Goal: Task Accomplishment & Management: Use online tool/utility

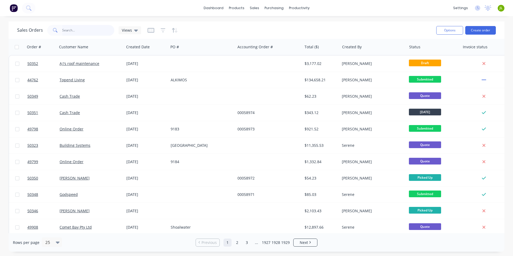
click at [105, 27] on input "text" at bounding box center [88, 30] width 52 height 11
type input "50344"
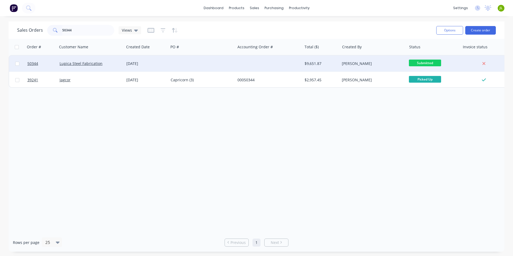
click at [203, 57] on div at bounding box center [201, 64] width 67 height 16
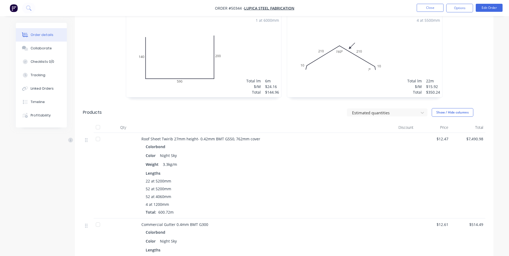
scroll to position [215, 0]
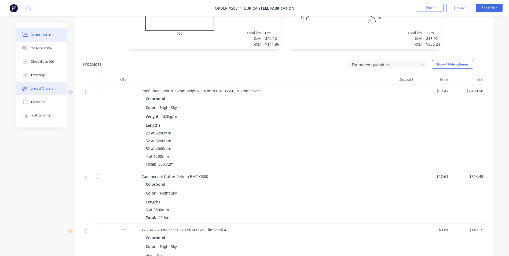
click at [44, 87] on div "Linked Orders" at bounding box center [42, 88] width 23 height 5
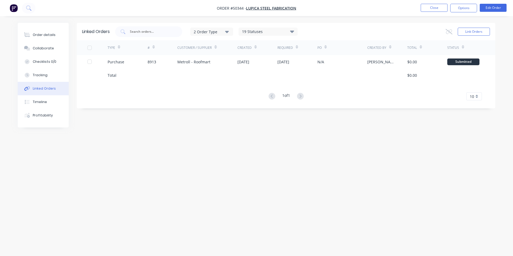
click at [206, 141] on div "Linked Orders 2 Order Type 19 Statuses Sales Order Status All Archived Draft Qu…" at bounding box center [256, 118] width 477 height 190
click at [42, 33] on div "Order details" at bounding box center [44, 34] width 23 height 5
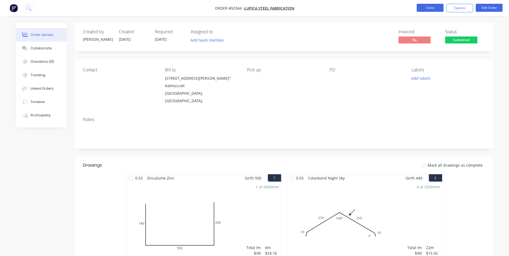
click at [429, 10] on button "Close" at bounding box center [430, 8] width 27 height 8
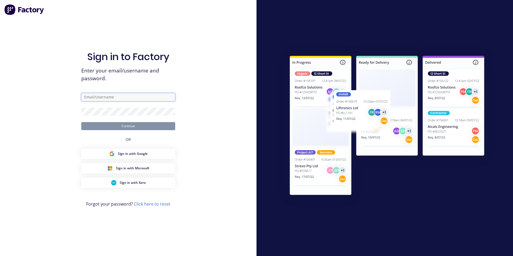
type input "[EMAIL_ADDRESS][DOMAIN_NAME]"
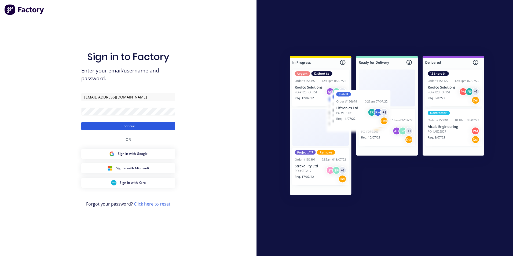
click at [134, 123] on button "Continue" at bounding box center [128, 126] width 94 height 8
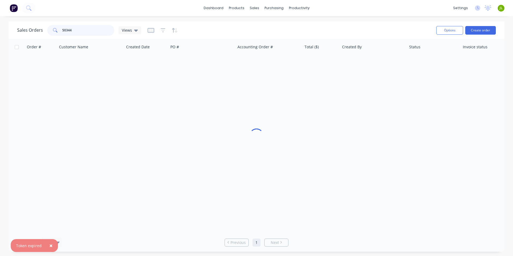
click at [105, 31] on input "50344" at bounding box center [88, 30] width 52 height 11
type input "50221"
click at [49, 247] on span "×" at bounding box center [50, 246] width 3 height 8
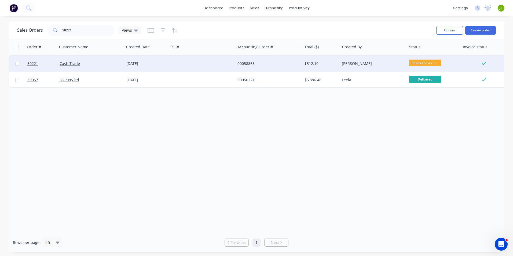
click at [171, 63] on div at bounding box center [201, 64] width 67 height 16
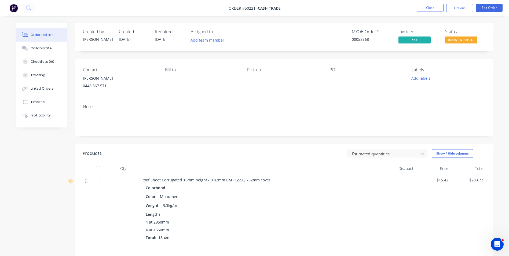
click at [465, 44] on button "Ready To Pick U..." at bounding box center [461, 40] width 32 height 8
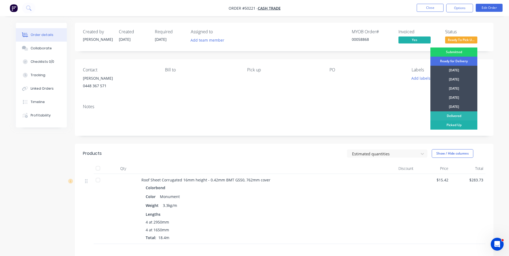
click at [455, 125] on div "Picked Up" at bounding box center [453, 124] width 47 height 9
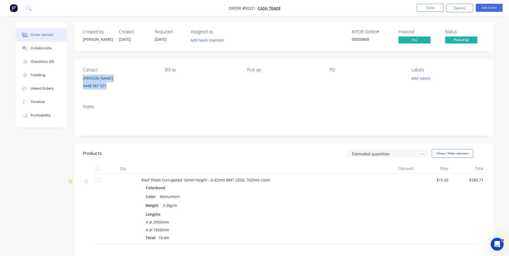
drag, startPoint x: 107, startPoint y: 86, endPoint x: 81, endPoint y: 74, distance: 28.9
click at [81, 74] on div "Contact [PERSON_NAME] [PHONE_NUMBER] Bill to Pick up PO Labels Add labels" at bounding box center [284, 79] width 418 height 41
copy div "[PERSON_NAME] 0448 367 571"
click at [268, 9] on span "Cash Trade" at bounding box center [269, 8] width 23 height 5
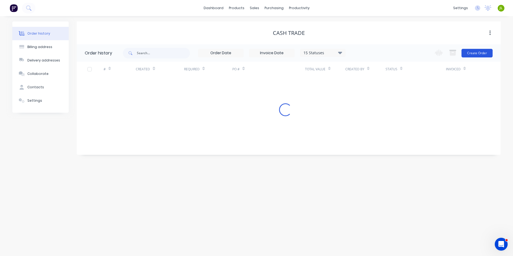
click at [473, 54] on button "Create Order" at bounding box center [476, 53] width 31 height 9
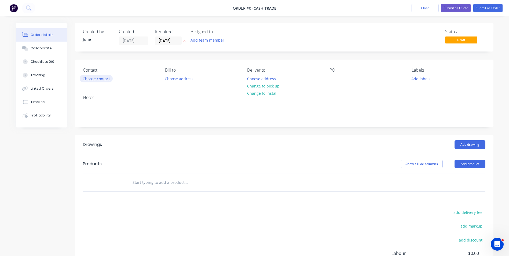
click at [104, 80] on button "Choose contact" at bounding box center [96, 78] width 33 height 7
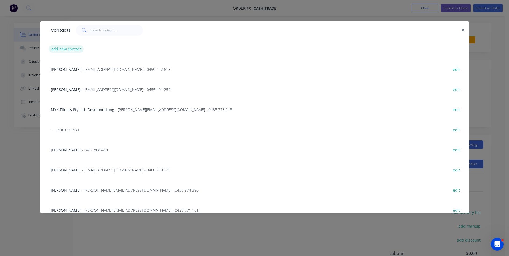
click at [69, 52] on button "add new contact" at bounding box center [66, 48] width 35 height 7
select select "AU"
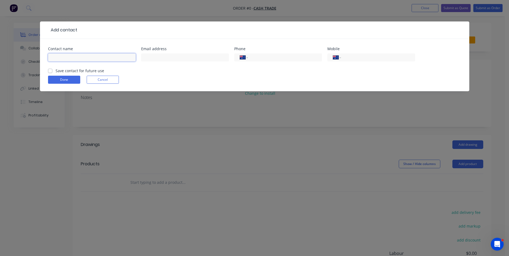
click at [79, 56] on input "text" at bounding box center [92, 57] width 88 height 8
paste input "[PERSON_NAME] 0448 367 571"
drag, startPoint x: 99, startPoint y: 59, endPoint x: 59, endPoint y: 60, distance: 40.5
click at [59, 60] on input "[PERSON_NAME] 0448 367 571" at bounding box center [92, 57] width 88 height 8
type input "[PERSON_NAME]"
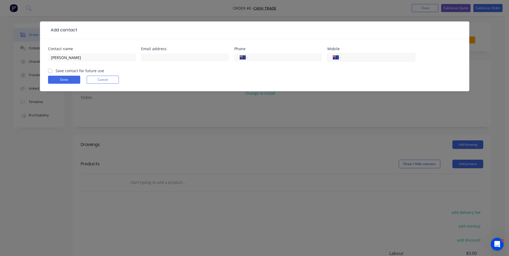
click at [348, 54] on div "International [GEOGRAPHIC_DATA] [GEOGRAPHIC_DATA] [GEOGRAPHIC_DATA] [GEOGRAPHIC…" at bounding box center [371, 57] width 88 height 8
paste input "0448 367 571"
type input "0448 367 571"
click at [63, 76] on button "Done" at bounding box center [64, 80] width 32 height 8
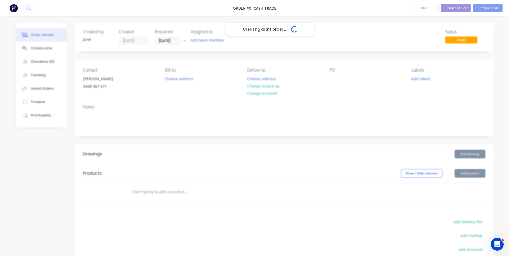
drag, startPoint x: 104, startPoint y: 148, endPoint x: 108, endPoint y: 168, distance: 20.6
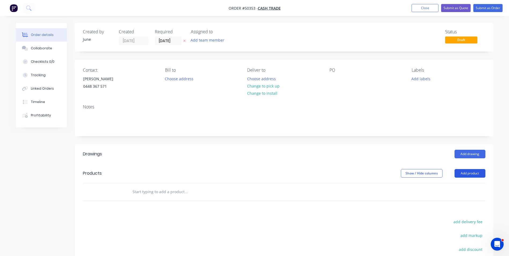
click at [465, 173] on button "Add product" at bounding box center [469, 173] width 31 height 9
click at [447, 189] on div "Product catalogue" at bounding box center [459, 187] width 41 height 8
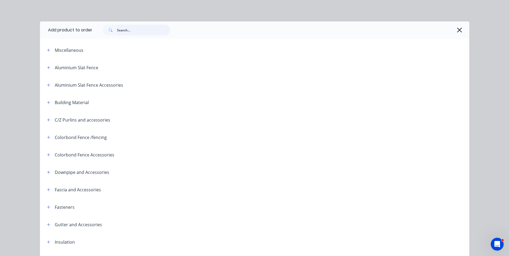
click at [165, 31] on input "text" at bounding box center [143, 30] width 53 height 11
type input "touch"
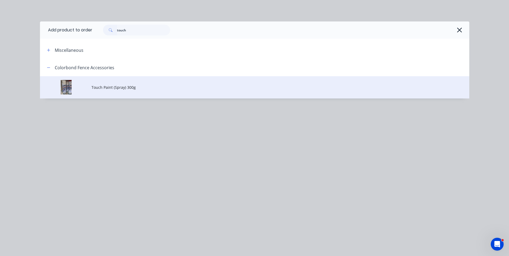
click at [133, 96] on td "Touch Paint (Spray) 300g" at bounding box center [280, 87] width 378 height 22
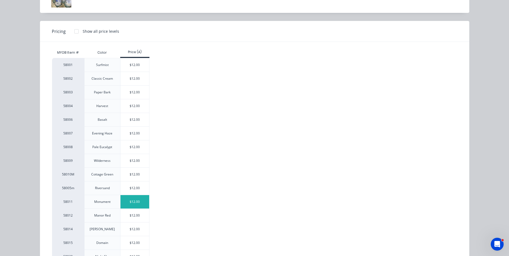
scroll to position [54, 0]
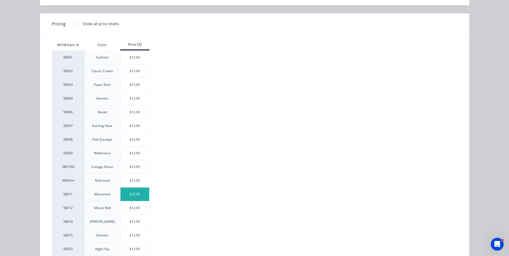
click at [134, 196] on div "$12.00" at bounding box center [134, 194] width 29 height 13
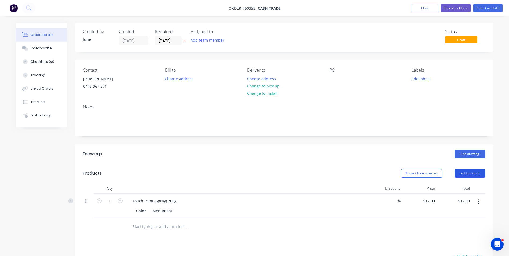
click at [470, 175] on button "Add product" at bounding box center [469, 173] width 31 height 9
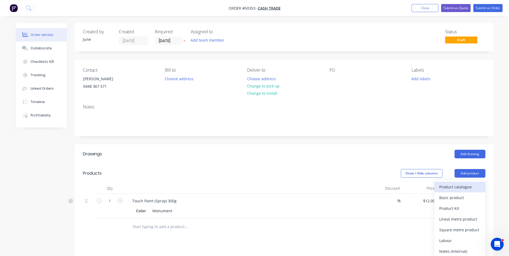
click at [468, 184] on div "Product catalogue" at bounding box center [459, 187] width 41 height 8
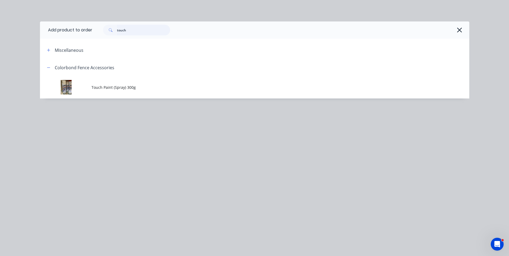
drag, startPoint x: 142, startPoint y: 31, endPoint x: 59, endPoint y: 20, distance: 84.4
click at [59, 20] on div "Add product to order touch Miscellaneous Colorbond Fence Accessories Touch Pain…" at bounding box center [254, 128] width 509 height 256
type input "们"
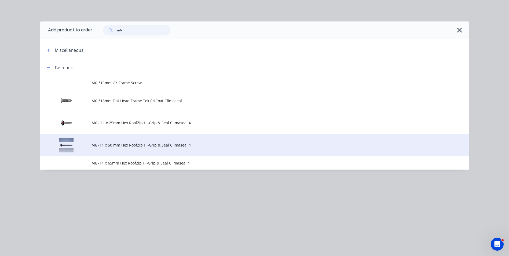
type input "m6"
click at [118, 139] on td "M6 -11 x 50 mm Hex RoofZip Hi-Grip & Seal Climaseal 4" at bounding box center [280, 145] width 378 height 22
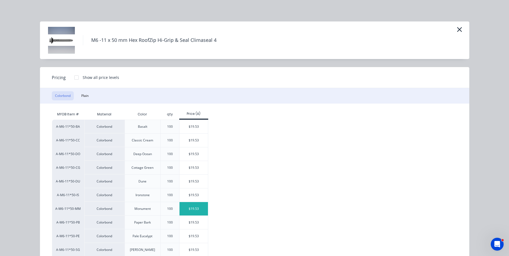
click at [196, 208] on div "$19.53" at bounding box center [193, 208] width 29 height 13
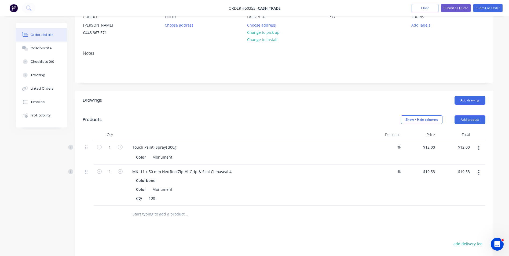
click at [383, 203] on div "%" at bounding box center [384, 184] width 35 height 41
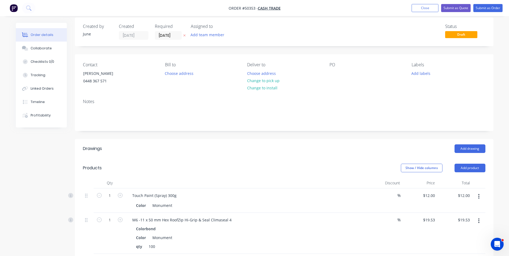
scroll to position [0, 0]
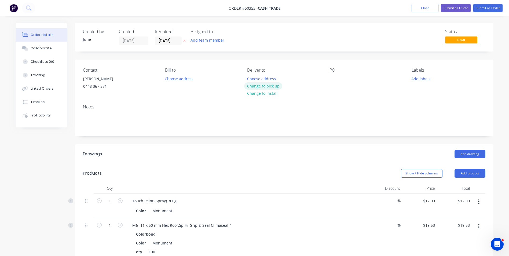
click at [258, 84] on button "Change to pick up" at bounding box center [263, 85] width 38 height 7
click at [487, 5] on button "Submit as Order" at bounding box center [487, 8] width 29 height 8
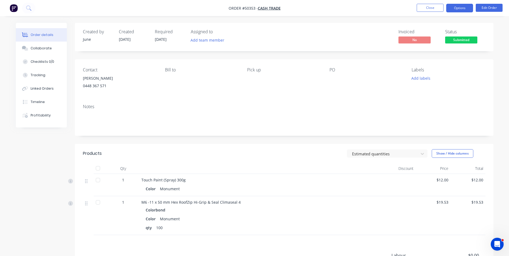
click at [460, 8] on button "Options" at bounding box center [459, 8] width 27 height 9
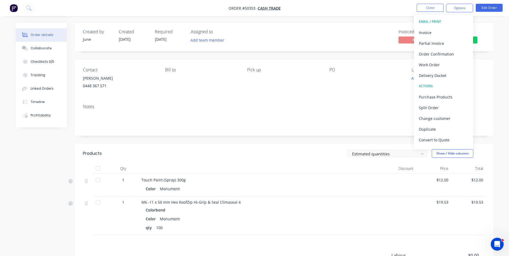
click at [452, 27] on button "EMAIL / PRINT" at bounding box center [443, 21] width 59 height 11
click at [450, 32] on div "Invoice" at bounding box center [443, 33] width 49 height 8
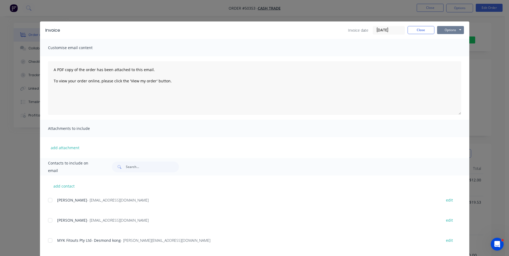
click at [450, 29] on button "Options" at bounding box center [450, 30] width 27 height 8
click at [450, 46] on button "Print" at bounding box center [454, 48] width 34 height 9
click at [417, 32] on button "Close" at bounding box center [420, 30] width 27 height 8
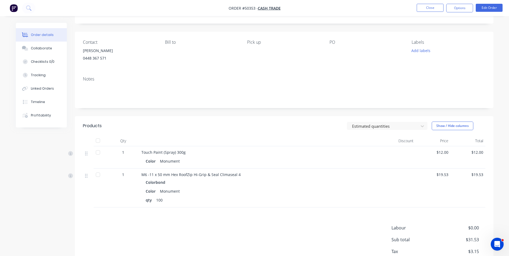
scroll to position [54, 0]
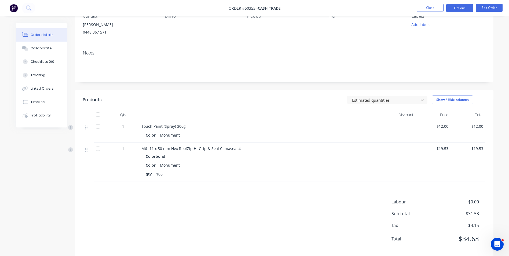
click at [467, 10] on button "Options" at bounding box center [459, 8] width 27 height 9
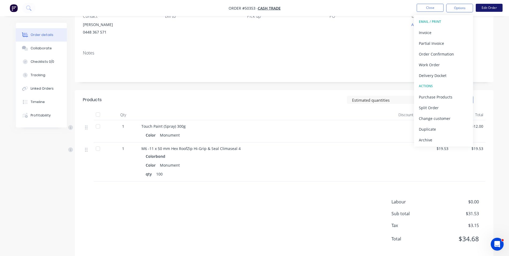
click at [486, 5] on button "Edit Order" at bounding box center [489, 8] width 27 height 8
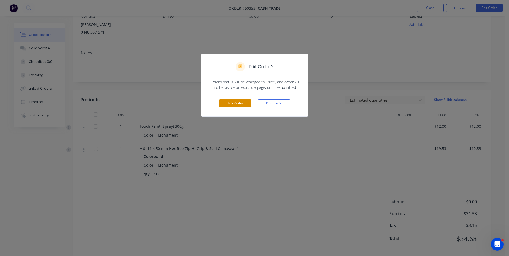
click at [223, 106] on button "Edit Order" at bounding box center [235, 103] width 32 height 8
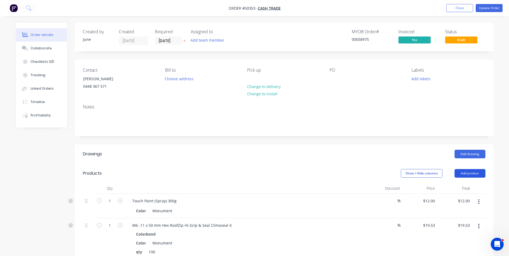
click at [466, 174] on button "Add product" at bounding box center [469, 173] width 31 height 9
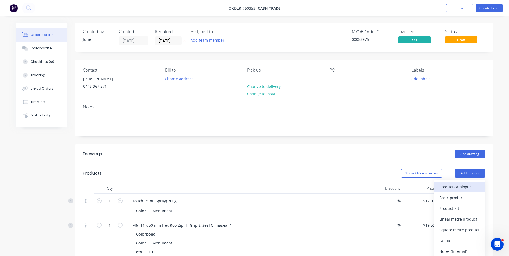
click at [446, 190] on div "Product catalogue" at bounding box center [459, 187] width 41 height 8
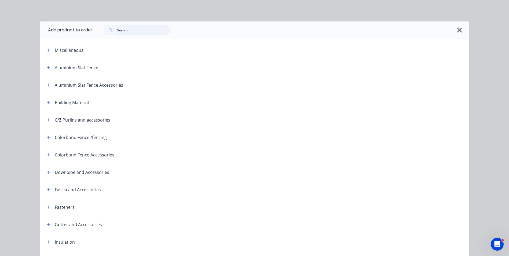
click at [138, 33] on input "text" at bounding box center [143, 30] width 53 height 11
type input "39"
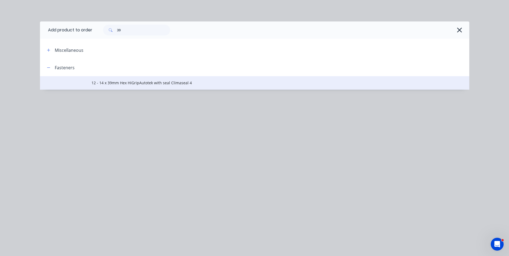
click at [144, 83] on span "12 - 14 x 39mm Hex HiGripAutotek with seal Climaseal 4" at bounding box center [242, 83] width 302 height 6
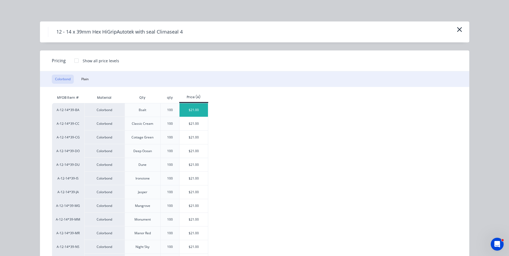
click at [193, 111] on div "$21.00" at bounding box center [193, 109] width 29 height 13
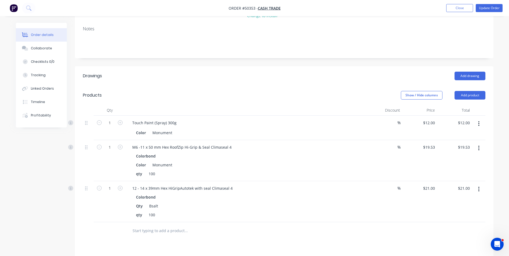
scroll to position [80, 0]
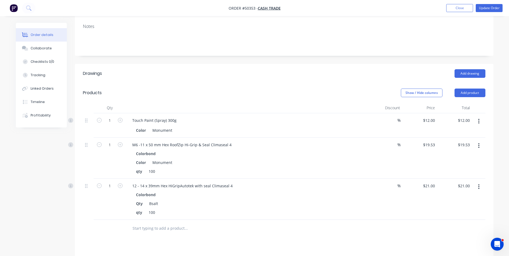
click at [482, 186] on button "button" at bounding box center [478, 187] width 13 height 10
click at [456, 234] on div "Delete" at bounding box center [459, 233] width 41 height 8
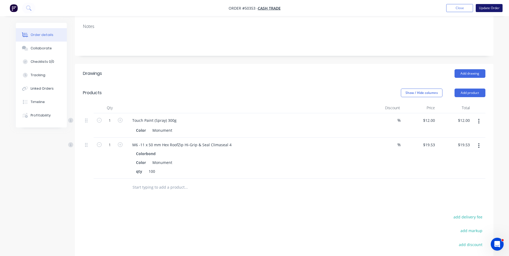
click at [493, 7] on button "Update Order" at bounding box center [489, 8] width 27 height 8
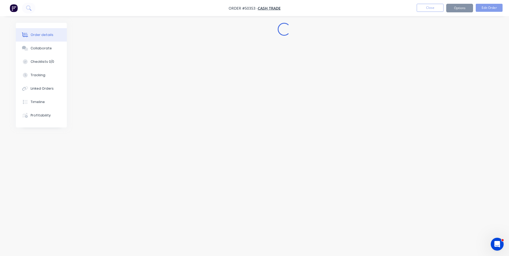
scroll to position [0, 0]
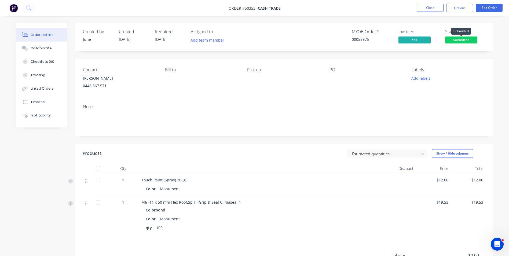
click at [462, 38] on span "Submitted" at bounding box center [461, 39] width 32 height 7
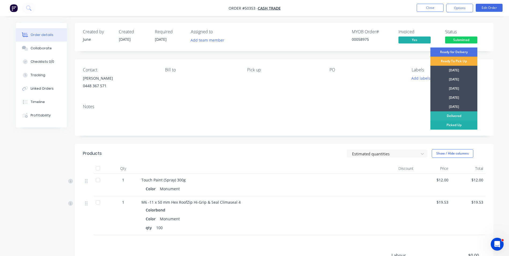
click at [455, 121] on div "Picked Up" at bounding box center [453, 124] width 47 height 9
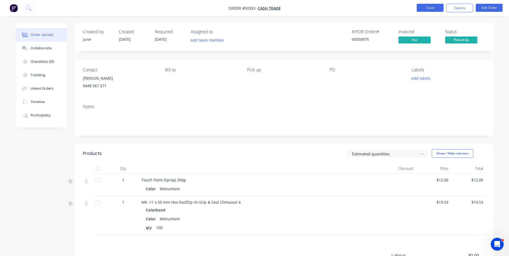
click at [425, 6] on button "Close" at bounding box center [430, 8] width 27 height 8
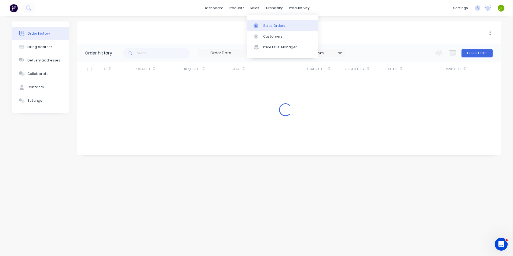
click at [262, 24] on link "Sales Orders" at bounding box center [282, 25] width 71 height 11
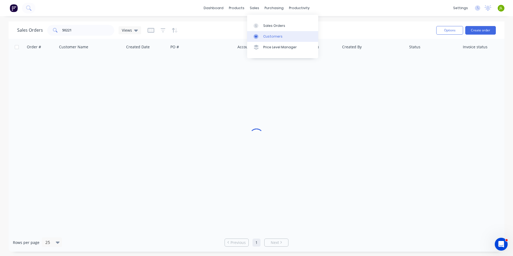
click at [260, 39] on link "Customers" at bounding box center [282, 36] width 71 height 11
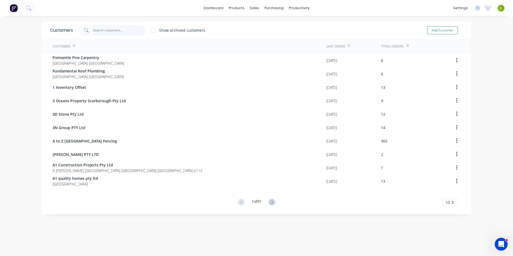
click at [112, 35] on input "text" at bounding box center [119, 30] width 52 height 11
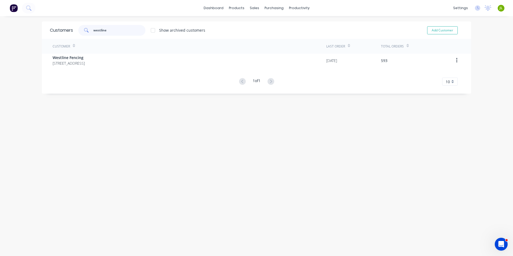
type input "westline"
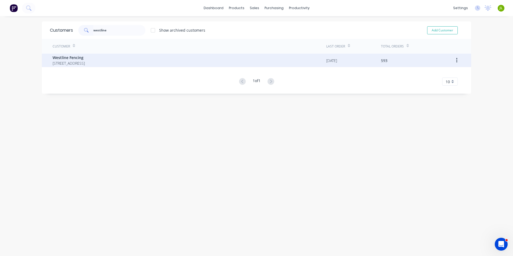
click at [85, 63] on span "[STREET_ADDRESS]" at bounding box center [69, 63] width 32 height 6
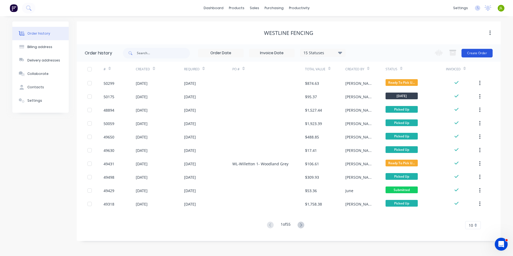
click at [488, 56] on button "Create Order" at bounding box center [476, 53] width 31 height 9
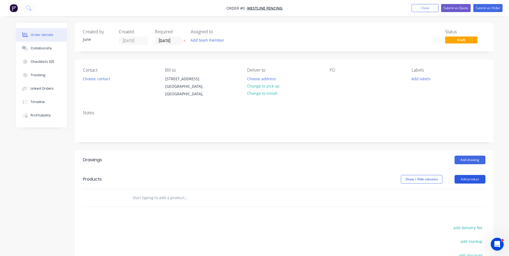
click at [465, 178] on button "Add product" at bounding box center [469, 179] width 31 height 9
click at [461, 193] on div "Product catalogue" at bounding box center [459, 193] width 41 height 8
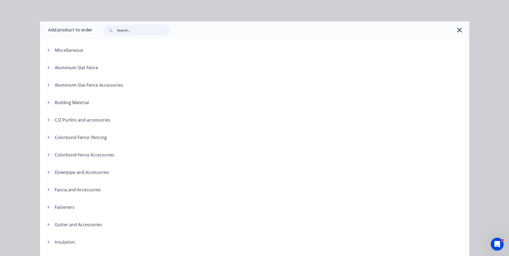
click at [131, 31] on input "text" at bounding box center [143, 30] width 53 height 11
type input "rail"
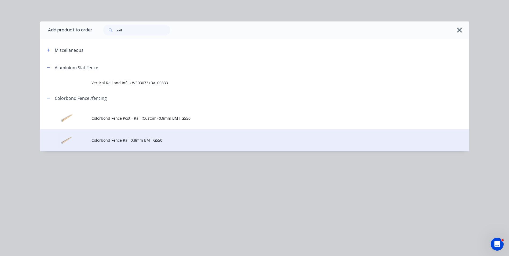
click at [135, 142] on span "Colorbond Fence Rail 0.8mm BMT G550" at bounding box center [242, 140] width 302 height 6
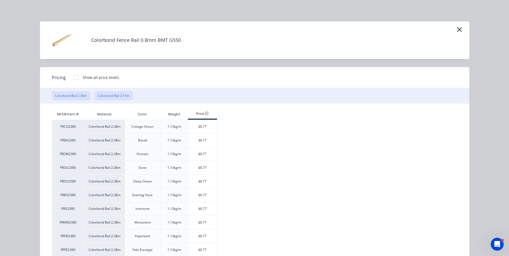
click at [114, 93] on button "Colorbond Rail 3.15m" at bounding box center [113, 95] width 38 height 9
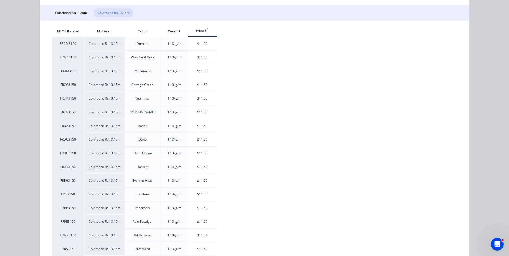
scroll to position [107, 0]
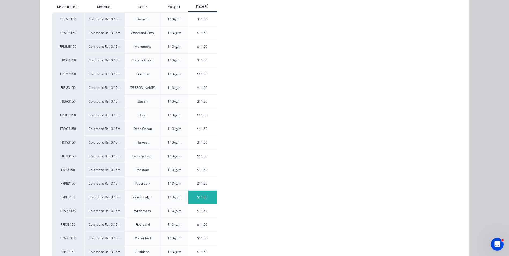
click at [196, 200] on div "$11.60" at bounding box center [202, 196] width 29 height 13
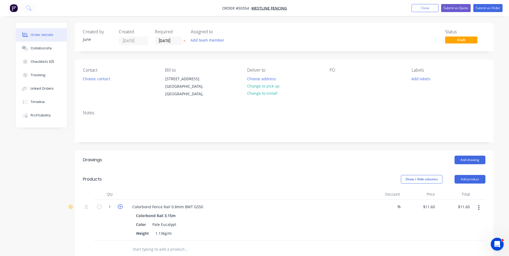
click at [119, 207] on icon "button" at bounding box center [120, 206] width 5 height 5
type input "2"
type input "$23.20"
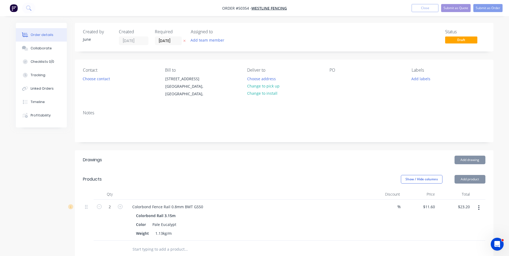
click at [144, 190] on div at bounding box center [246, 194] width 241 height 11
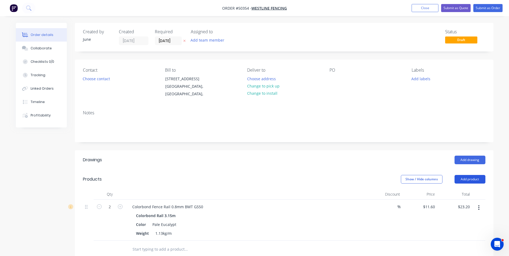
click at [476, 182] on button "Add product" at bounding box center [469, 179] width 31 height 9
click at [467, 194] on div "Product catalogue" at bounding box center [459, 193] width 41 height 8
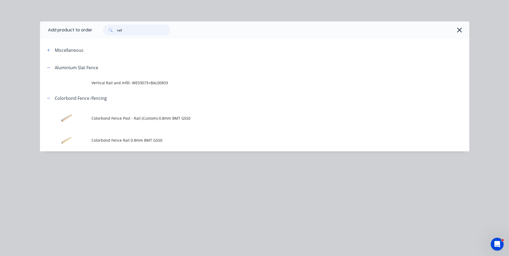
drag, startPoint x: 138, startPoint y: 33, endPoint x: 100, endPoint y: 30, distance: 37.6
click at [100, 30] on div "rail" at bounding box center [134, 30] width 72 height 11
type input "sheet"
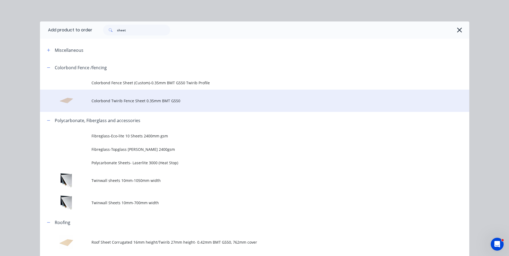
click at [148, 107] on td "Colorbond Twirib Fence Sheet 0.35mm BMT G550" at bounding box center [280, 101] width 378 height 22
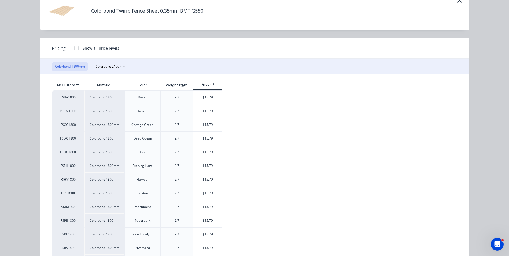
scroll to position [80, 0]
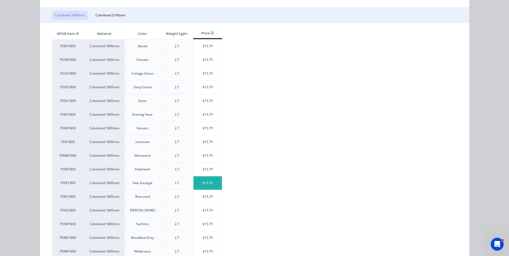
click at [204, 179] on div "$15.79" at bounding box center [207, 182] width 29 height 13
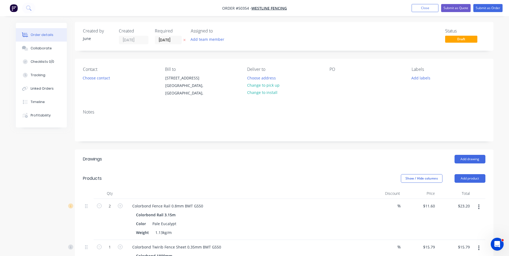
scroll to position [0, 0]
click at [268, 86] on button "Change to pick up" at bounding box center [263, 85] width 38 height 7
drag, startPoint x: 103, startPoint y: 84, endPoint x: 105, endPoint y: 81, distance: 3.8
click at [104, 83] on div "Contact Choose contact" at bounding box center [119, 83] width 73 height 30
click at [106, 79] on button "Choose contact" at bounding box center [96, 78] width 33 height 7
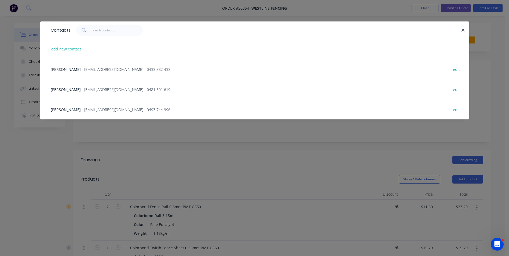
click at [98, 91] on span "- [EMAIL_ADDRESS][DOMAIN_NAME] - 0481 501 619" at bounding box center [126, 89] width 89 height 5
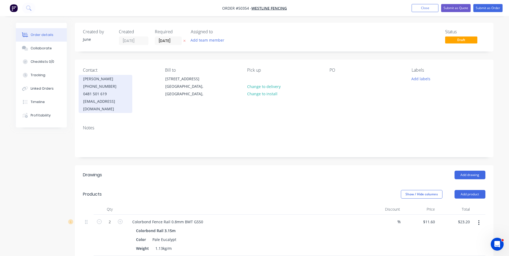
click at [121, 100] on div "[EMAIL_ADDRESS][DOMAIN_NAME]" at bounding box center [105, 105] width 45 height 15
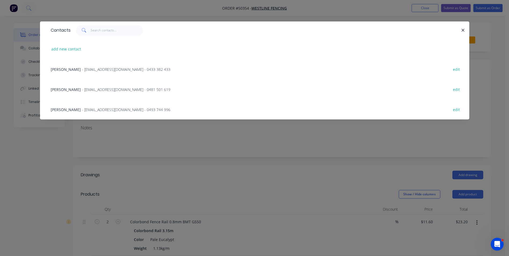
click at [107, 110] on span "- [EMAIL_ADDRESS][DOMAIN_NAME] - 0493 744 996" at bounding box center [126, 109] width 89 height 5
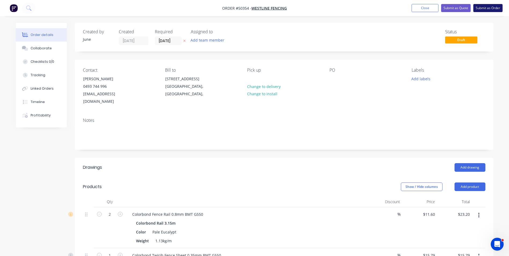
click at [488, 9] on button "Submit as Order" at bounding box center [487, 8] width 29 height 8
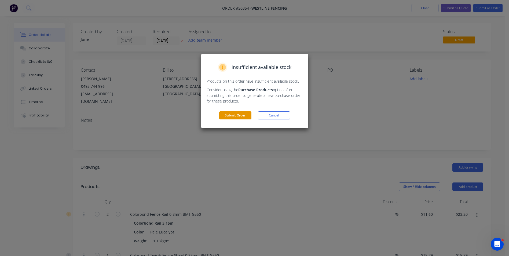
click at [229, 113] on button "Submit Order" at bounding box center [235, 115] width 32 height 8
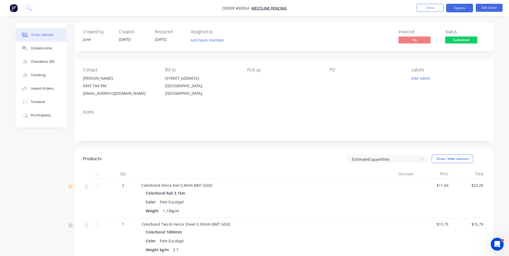
click at [472, 10] on button "Options" at bounding box center [459, 8] width 27 height 9
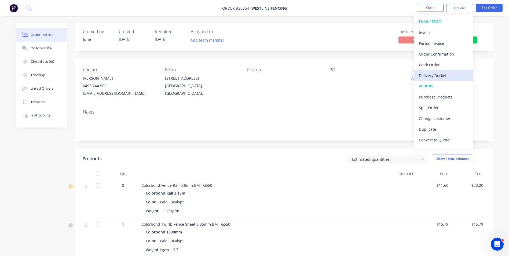
click at [445, 72] on div "Delivery Docket" at bounding box center [443, 76] width 49 height 8
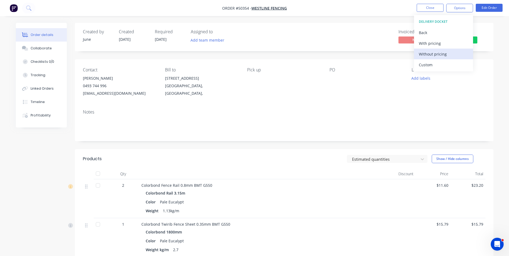
click at [440, 52] on div "Without pricing" at bounding box center [443, 54] width 49 height 8
click at [300, 148] on div "Created by June Created [DATE] Required [DATE] Assigned to Add team member Invo…" at bounding box center [284, 178] width 418 height 310
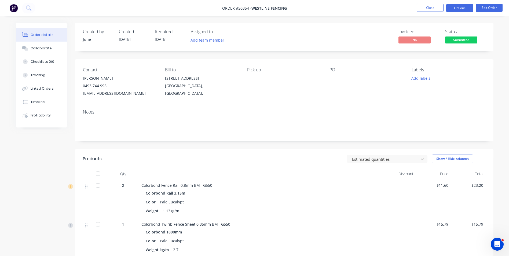
click at [451, 8] on button "Options" at bounding box center [459, 8] width 27 height 9
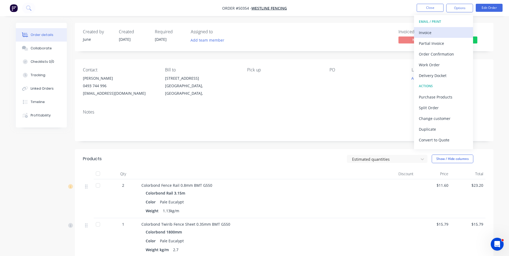
click at [449, 31] on div "Invoice" at bounding box center [443, 33] width 49 height 8
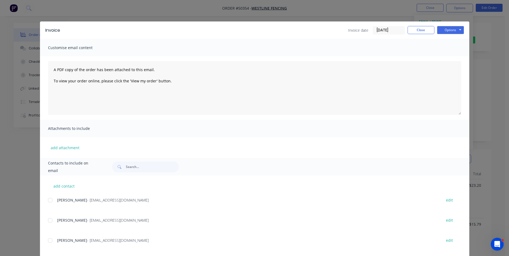
click at [47, 241] on div at bounding box center [50, 240] width 11 height 11
click at [449, 29] on button "Options" at bounding box center [450, 30] width 27 height 8
click at [447, 57] on button "Email" at bounding box center [454, 57] width 34 height 9
click at [411, 32] on button "Close" at bounding box center [420, 30] width 27 height 8
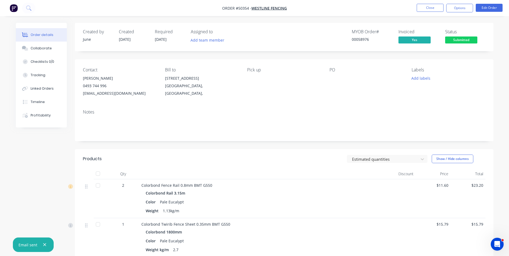
click at [90, 87] on div "0493 744 996" at bounding box center [119, 86] width 73 height 8
click at [488, 6] on button "Edit Order" at bounding box center [489, 8] width 27 height 8
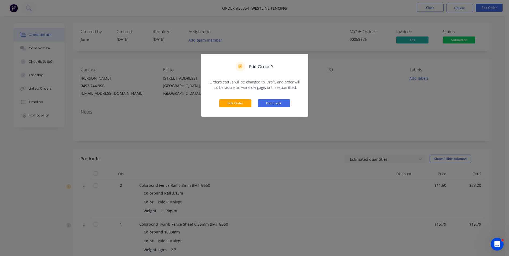
drag, startPoint x: 275, startPoint y: 105, endPoint x: 414, endPoint y: 58, distance: 146.6
click at [278, 103] on button "Don't edit" at bounding box center [274, 103] width 32 height 8
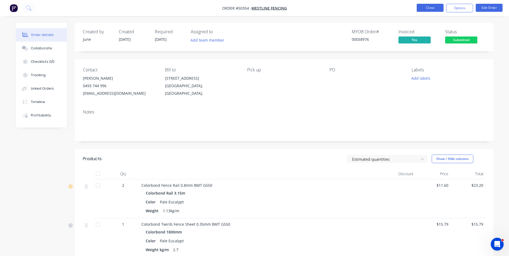
click at [433, 8] on button "Close" at bounding box center [430, 8] width 27 height 8
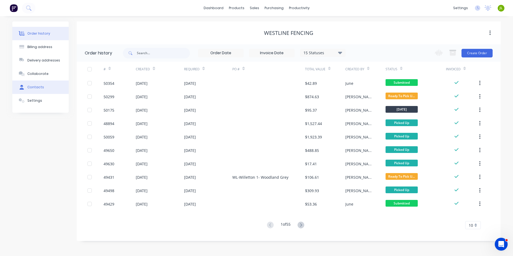
click at [37, 87] on div "Contacts" at bounding box center [35, 87] width 17 height 5
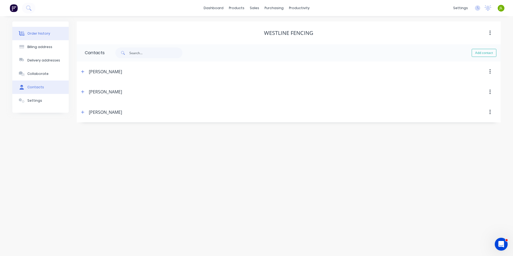
click at [30, 31] on button "Order history" at bounding box center [40, 33] width 56 height 13
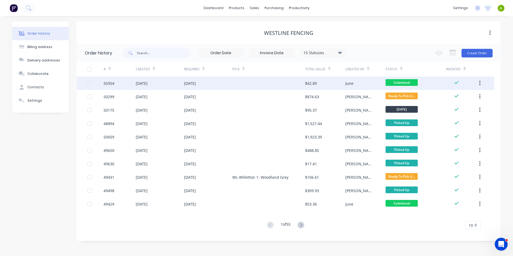
click at [168, 87] on div "[DATE]" at bounding box center [160, 82] width 48 height 13
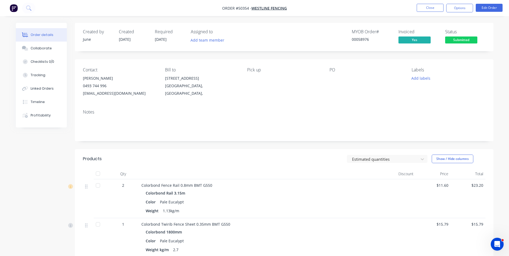
click at [264, 115] on div "Notes" at bounding box center [284, 123] width 418 height 36
click at [148, 78] on div "[PERSON_NAME]" at bounding box center [119, 79] width 73 height 8
click at [155, 58] on div "Created by June Created [DATE] Required [DATE] Assigned to Add team member MYOB…" at bounding box center [284, 178] width 418 height 310
click at [194, 133] on div "Notes" at bounding box center [284, 123] width 418 height 36
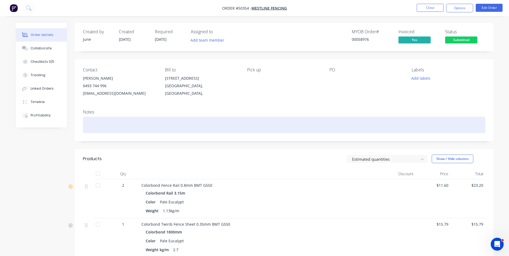
click at [253, 120] on div at bounding box center [284, 125] width 402 height 16
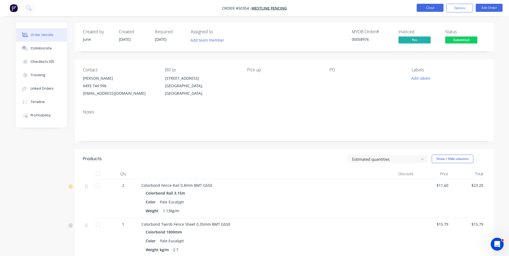
click at [436, 9] on button "Close" at bounding box center [430, 8] width 27 height 8
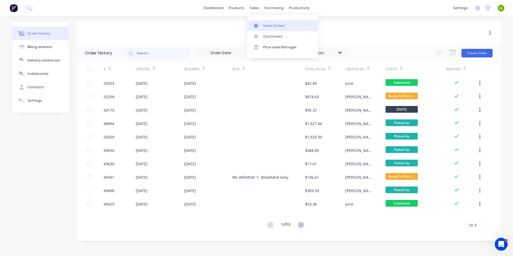
click at [262, 29] on link "Sales Orders" at bounding box center [282, 25] width 71 height 11
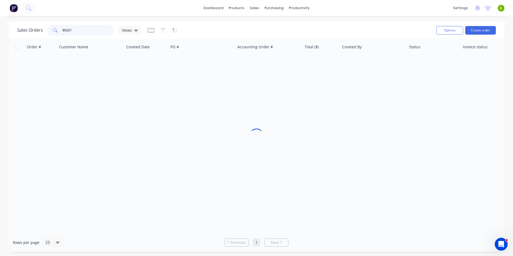
drag, startPoint x: 90, startPoint y: 34, endPoint x: 34, endPoint y: 34, distance: 55.5
click at [34, 34] on div "Sales Orders 50221 Views" at bounding box center [79, 30] width 124 height 11
type input "0492207525"
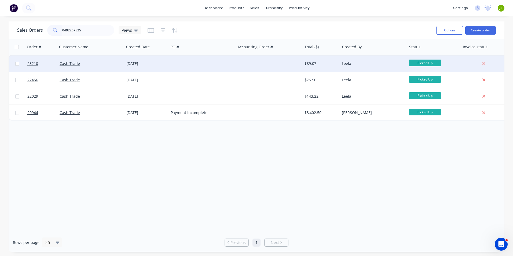
click at [211, 61] on div at bounding box center [201, 64] width 67 height 16
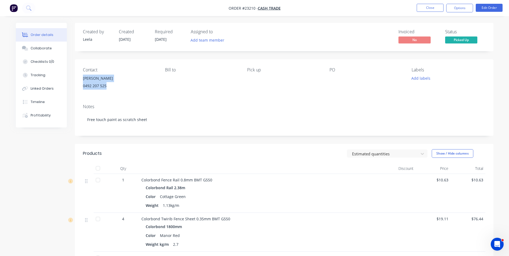
drag, startPoint x: 112, startPoint y: 86, endPoint x: 77, endPoint y: 78, distance: 36.3
click at [77, 78] on div "Contact [PERSON_NAME] [PHONE_NUMBER] Bill to Pick up PO Labels Add labels" at bounding box center [284, 79] width 418 height 41
copy div "[PERSON_NAME] 0492 207 525"
click at [438, 14] on nav "Order #23210 - Cash Trade Close Options Edit Order" at bounding box center [254, 8] width 509 height 16
click at [436, 8] on button "Close" at bounding box center [430, 8] width 27 height 8
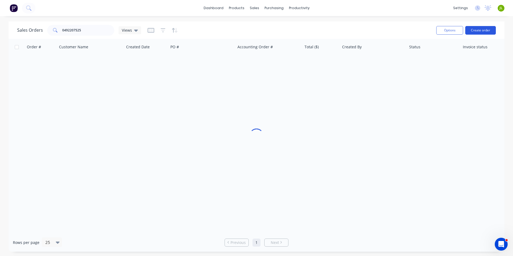
click at [481, 28] on button "Create order" at bounding box center [480, 30] width 31 height 9
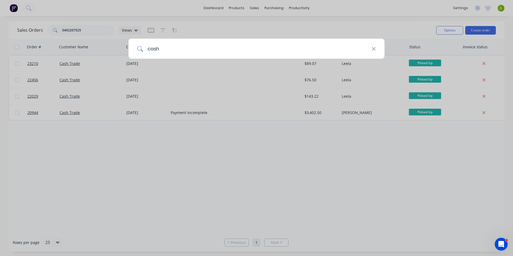
type input "cash"
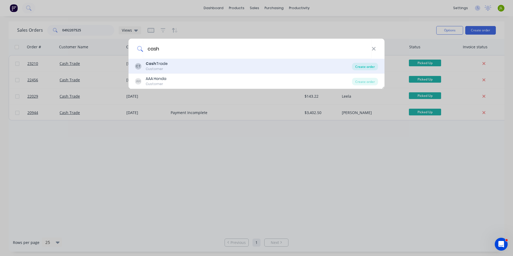
click at [365, 69] on div "Create order" at bounding box center [365, 67] width 26 height 8
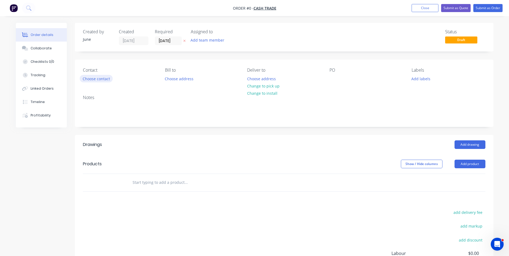
click at [85, 78] on button "Choose contact" at bounding box center [96, 78] width 33 height 7
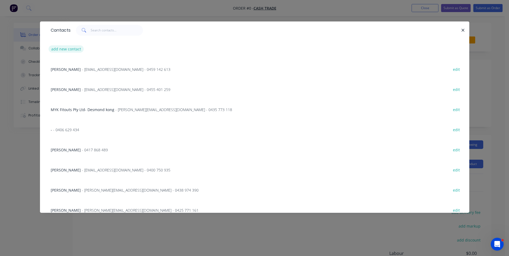
click at [65, 51] on button "add new contact" at bounding box center [66, 48] width 35 height 7
select select "AU"
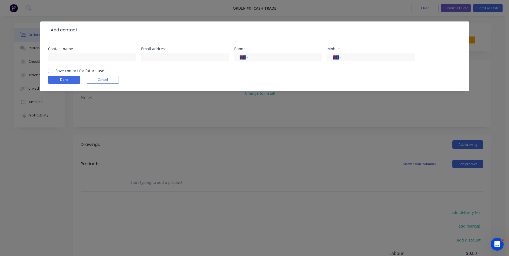
click at [88, 61] on div at bounding box center [92, 60] width 88 height 16
click at [88, 60] on input "text" at bounding box center [92, 57] width 88 height 8
paste input "[PERSON_NAME] 0492 207 525"
drag, startPoint x: 107, startPoint y: 57, endPoint x: 78, endPoint y: 58, distance: 29.5
click at [78, 58] on input "[PERSON_NAME] 0492 207 525" at bounding box center [92, 57] width 88 height 8
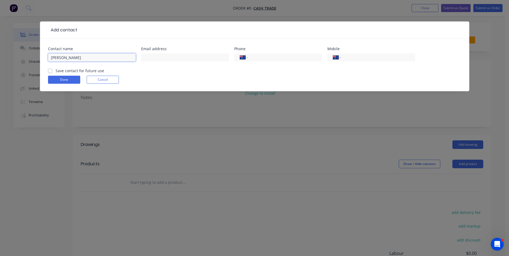
type input "[PERSON_NAME]"
click at [356, 53] on div "International [GEOGRAPHIC_DATA] [GEOGRAPHIC_DATA] [GEOGRAPHIC_DATA] [GEOGRAPHIC…" at bounding box center [371, 60] width 88 height 16
click at [353, 57] on input "tel" at bounding box center [377, 57] width 64 height 6
paste input "0492 207 525"
type input "0492 207 525"
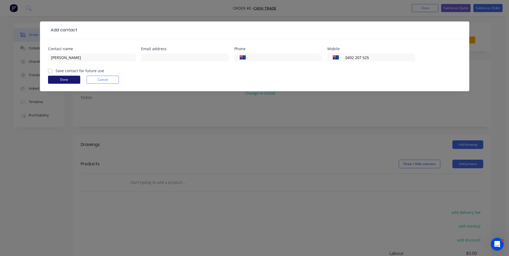
click at [62, 79] on button "Done" at bounding box center [64, 80] width 32 height 8
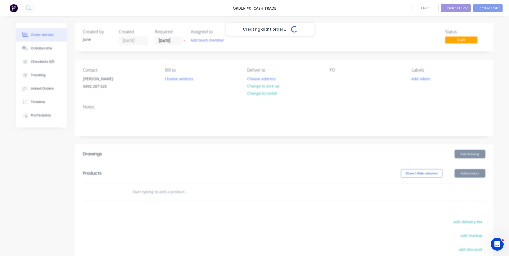
click at [368, 178] on div "Creating draft order... Loading..." at bounding box center [270, 151] width 509 height 256
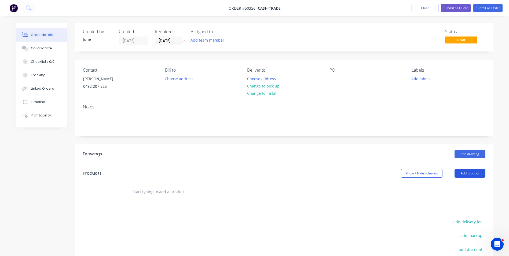
click at [470, 171] on button "Add product" at bounding box center [469, 173] width 31 height 9
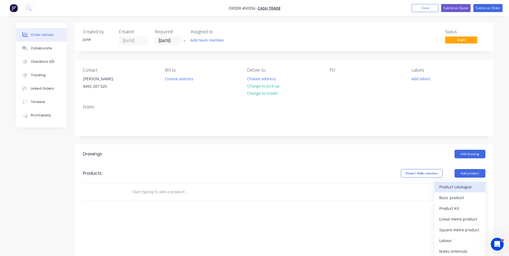
click at [453, 187] on div "Product catalogue" at bounding box center [459, 187] width 41 height 8
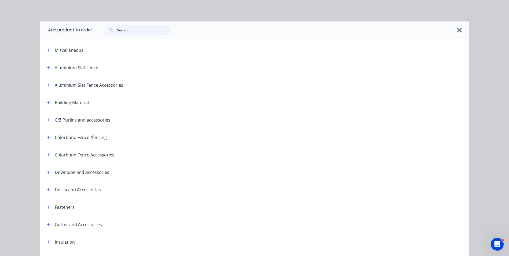
click at [126, 28] on input "text" at bounding box center [143, 30] width 53 height 11
type input "rhs"
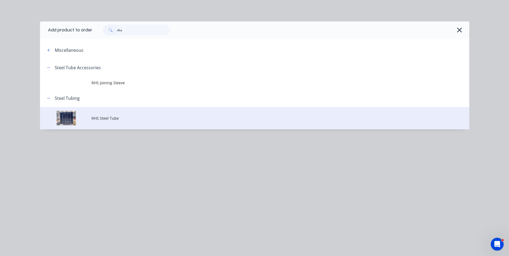
click at [117, 114] on td "RHS Steel Tube" at bounding box center [280, 118] width 378 height 22
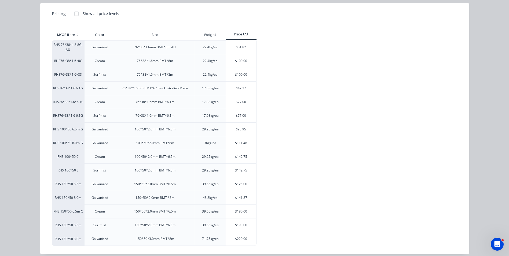
scroll to position [69, 0]
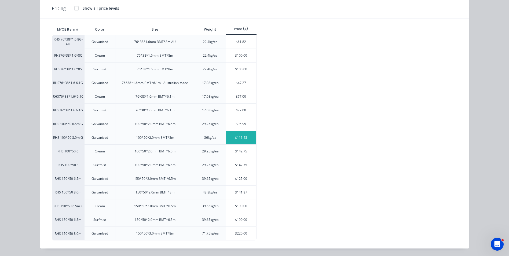
click at [232, 138] on div "$111.48" at bounding box center [241, 137] width 30 height 13
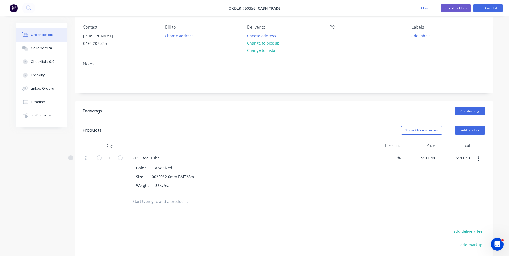
scroll to position [80, 0]
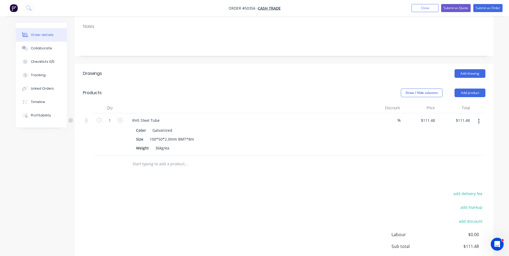
click at [167, 122] on div "RHS Steel Tube" at bounding box center [246, 120] width 237 height 8
click at [164, 121] on div "RHS Steel Tube" at bounding box center [246, 120] width 237 height 8
click at [161, 120] on div "RHS Steel Tube" at bounding box center [146, 120] width 36 height 8
click at [122, 117] on button "button" at bounding box center [120, 120] width 7 height 6
type input "2"
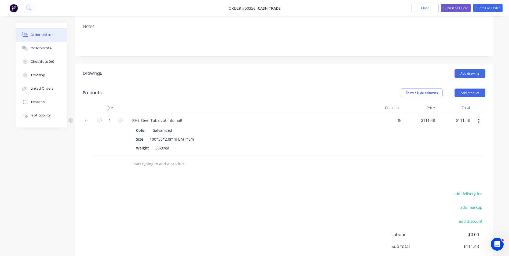
type input "$222.96"
click at [122, 117] on button "button" at bounding box center [120, 120] width 7 height 6
type input "3"
type input "$334.44"
click at [116, 134] on div "3" at bounding box center [110, 134] width 32 height 42
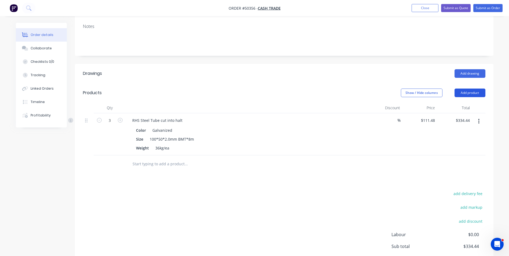
click at [464, 91] on button "Add product" at bounding box center [469, 93] width 31 height 9
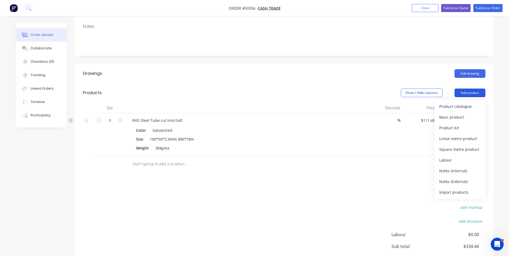
click at [457, 108] on div "Product catalogue" at bounding box center [459, 106] width 41 height 8
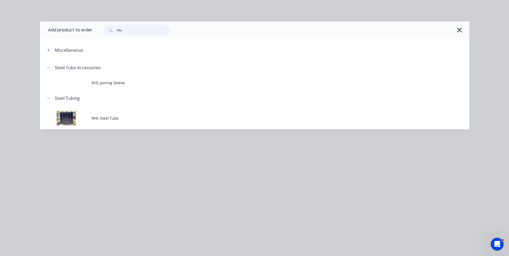
drag, startPoint x: 134, startPoint y: 30, endPoint x: 83, endPoint y: 31, distance: 50.2
click at [83, 31] on header "Add product to order rhs" at bounding box center [254, 29] width 429 height 17
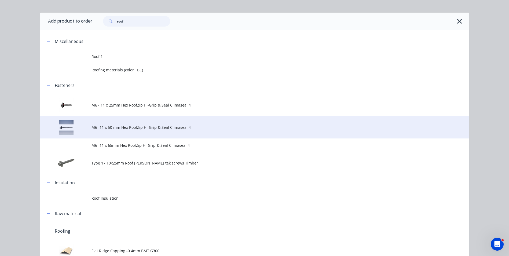
scroll to position [0, 0]
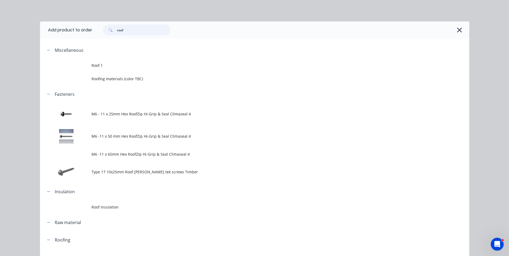
drag, startPoint x: 130, startPoint y: 32, endPoint x: 106, endPoint y: 32, distance: 23.3
click at [106, 32] on div "roof" at bounding box center [136, 30] width 67 height 11
type input "sheet"
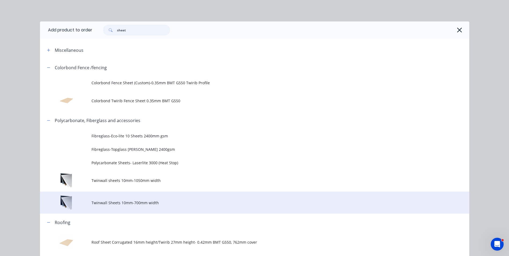
scroll to position [34, 0]
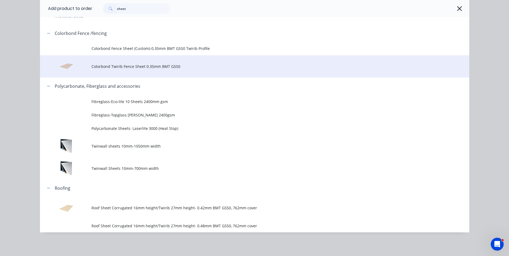
click at [130, 70] on td "Colorbond Twirib Fence Sheet 0.35mm BMT G550" at bounding box center [280, 66] width 378 height 22
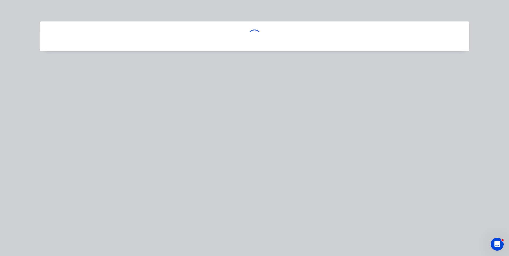
scroll to position [0, 0]
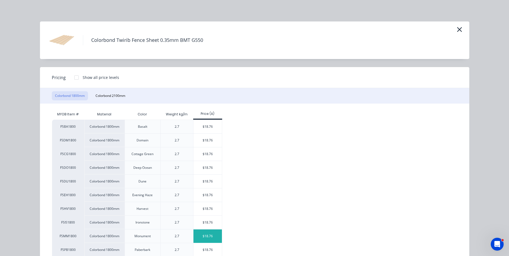
click at [200, 233] on div "$18.76" at bounding box center [207, 235] width 29 height 13
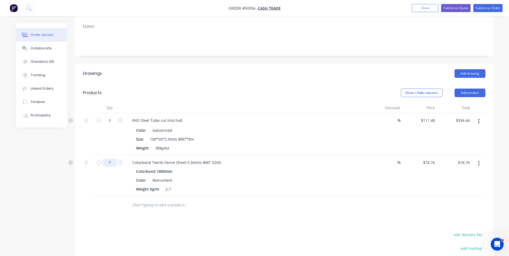
type input "7"
type input "$131.32"
click at [267, 206] on div at bounding box center [208, 205] width 161 height 11
click at [474, 141] on div at bounding box center [478, 134] width 13 height 42
click at [477, 92] on button "Add product" at bounding box center [469, 93] width 31 height 9
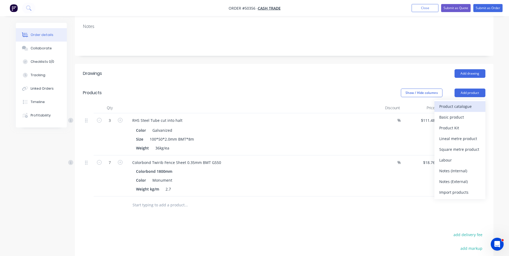
click at [461, 109] on div "Product catalogue" at bounding box center [459, 106] width 41 height 8
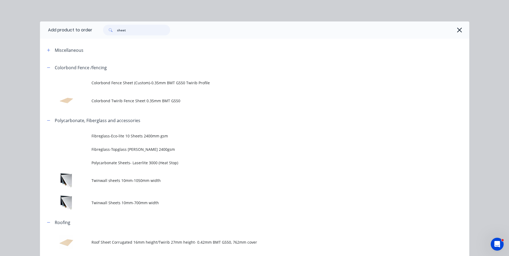
drag, startPoint x: 146, startPoint y: 29, endPoint x: 60, endPoint y: 26, distance: 86.2
click at [60, 34] on header "Add product to order sheet" at bounding box center [254, 29] width 429 height 17
click at [455, 31] on button "button" at bounding box center [459, 30] width 9 height 9
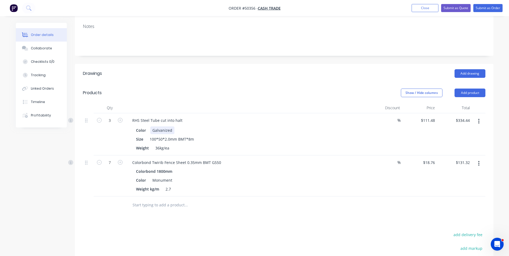
click at [214, 128] on div "Color Galvanized" at bounding box center [245, 130] width 223 height 8
click at [474, 95] on button "Add product" at bounding box center [469, 93] width 31 height 9
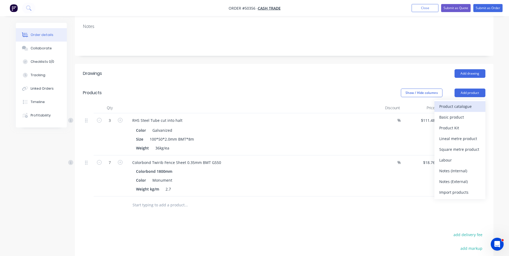
click at [442, 106] on div "Product catalogue" at bounding box center [459, 106] width 41 height 8
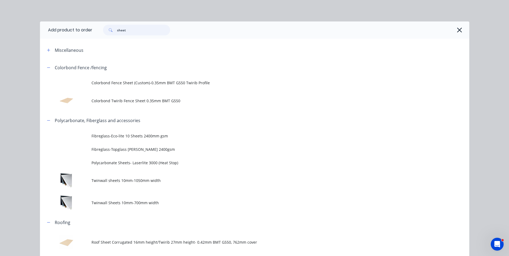
drag, startPoint x: 144, startPoint y: 31, endPoint x: 84, endPoint y: 33, distance: 59.3
click at [84, 33] on header "Add product to order sheet" at bounding box center [254, 29] width 429 height 17
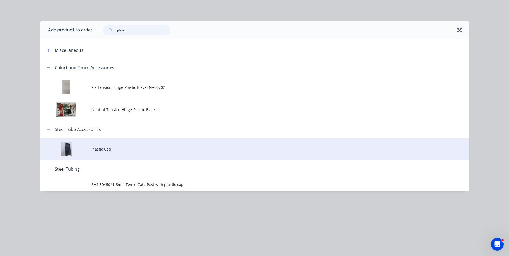
type input "plasti"
click at [105, 150] on span "Plastic Cap" at bounding box center [242, 149] width 302 height 6
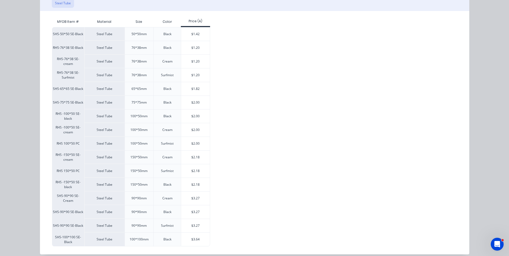
scroll to position [98, 0]
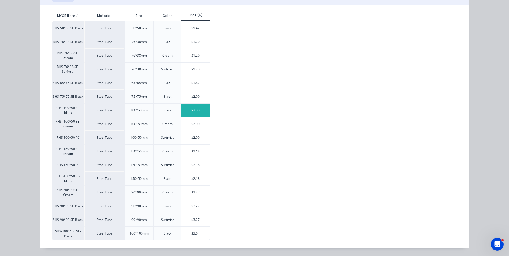
click at [202, 111] on div "$2.00" at bounding box center [195, 110] width 29 height 13
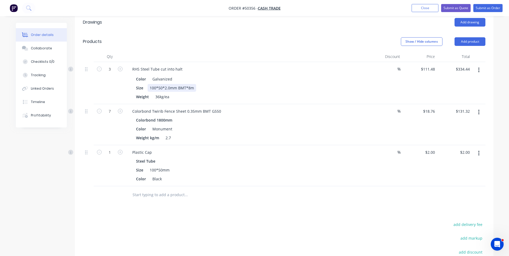
scroll to position [134, 0]
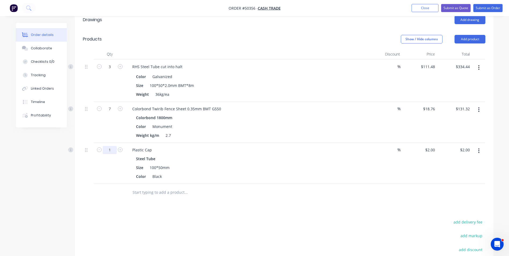
drag, startPoint x: 110, startPoint y: 150, endPoint x: 190, endPoint y: 150, distance: 80.2
click at [110, 150] on input "1" at bounding box center [110, 150] width 14 height 8
type input "8"
type input "$16.00"
click at [234, 145] on div "Plastic Cap Steel Tube Size 100*50mm Color Black" at bounding box center [246, 163] width 241 height 41
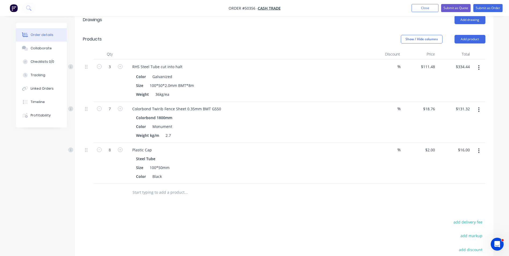
click at [233, 144] on div "Plastic Cap Steel Tube Size 100*50mm Color Black" at bounding box center [246, 163] width 241 height 41
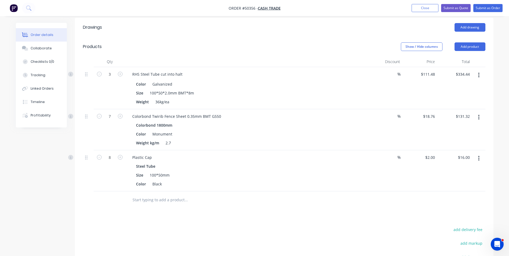
scroll to position [124, 0]
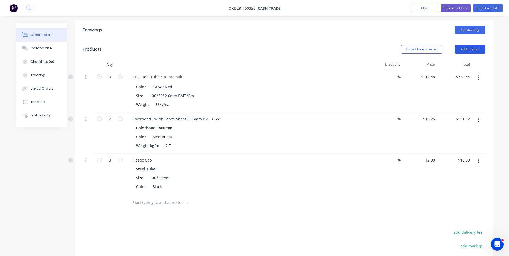
click at [468, 50] on button "Add product" at bounding box center [469, 49] width 31 height 9
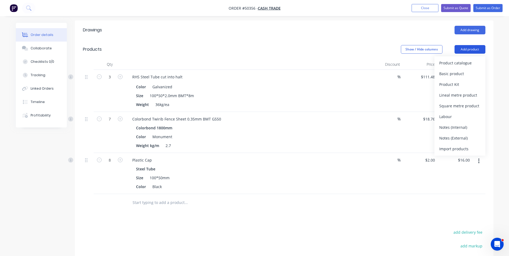
click at [463, 62] on div "Product catalogue" at bounding box center [459, 63] width 41 height 8
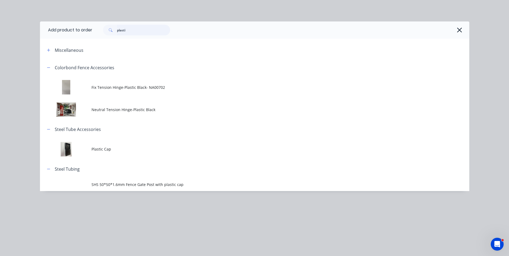
drag, startPoint x: 120, startPoint y: 32, endPoint x: 60, endPoint y: 36, distance: 59.7
click at [71, 36] on header "Add product to order plasti" at bounding box center [254, 29] width 429 height 17
type input "t"
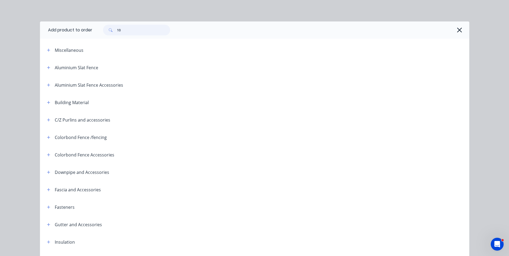
type input "1"
type input "16"
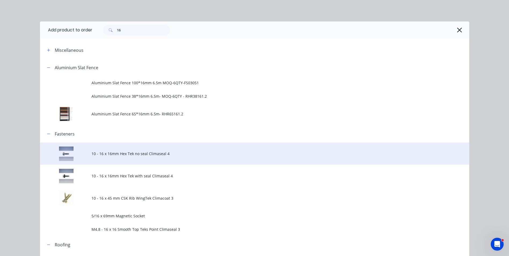
click at [146, 157] on td "10 - 16 x 16mm Hex Tek no seal Climaseal 4" at bounding box center [280, 153] width 378 height 22
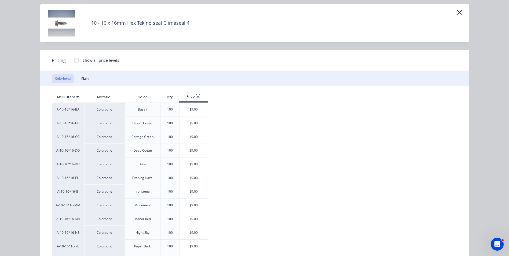
scroll to position [27, 0]
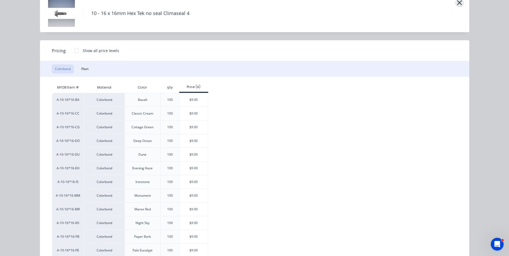
click at [459, 5] on icon "button" at bounding box center [460, 3] width 6 height 8
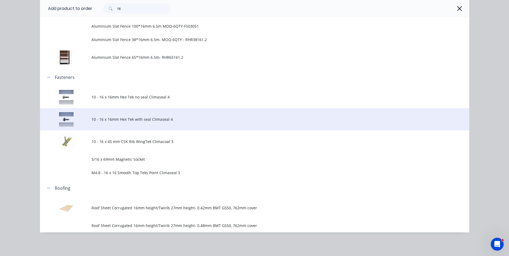
click at [105, 123] on td "10 - 16 x 16mm Hex Tek with seal Climaseal 4" at bounding box center [280, 119] width 378 height 22
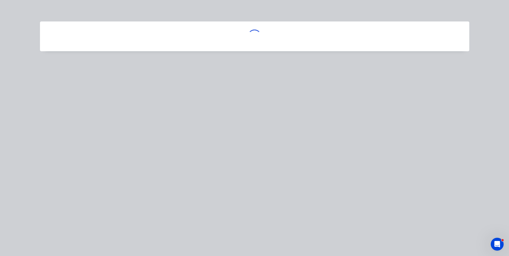
scroll to position [0, 0]
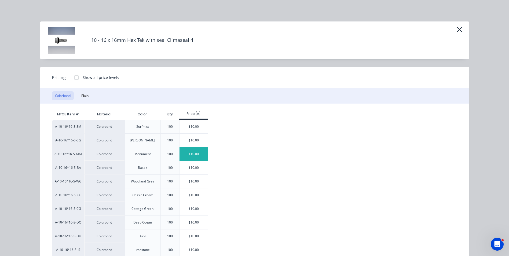
click at [195, 153] on div "$10.00" at bounding box center [193, 153] width 29 height 13
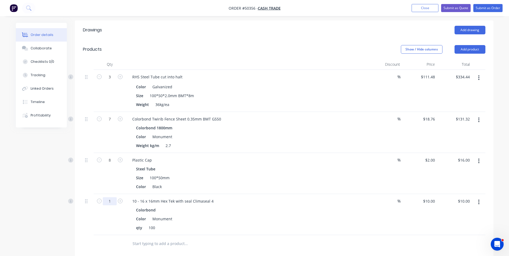
click at [108, 200] on input "1" at bounding box center [110, 201] width 14 height 8
type input "0.5"
type input "$5.00"
click at [260, 188] on div "Color Black" at bounding box center [245, 187] width 223 height 8
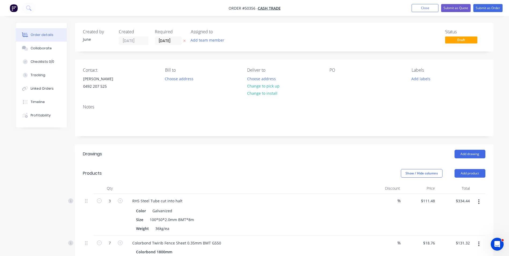
click at [308, 93] on div "Contact [PERSON_NAME] [PHONE_NUMBER] Bill to Choose address Deliver to Choose a…" at bounding box center [284, 80] width 418 height 41
click at [267, 84] on button "Change to pick up" at bounding box center [263, 85] width 38 height 7
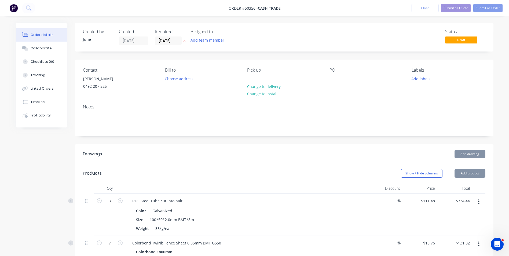
click at [317, 106] on div "Notes" at bounding box center [284, 106] width 402 height 5
click at [489, 5] on button "Submit as Order" at bounding box center [487, 8] width 29 height 8
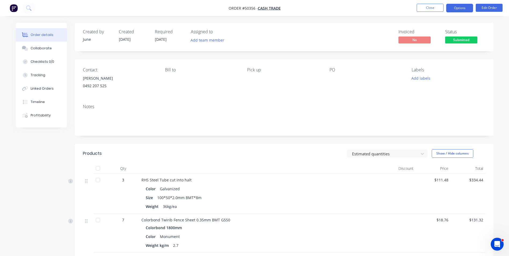
click at [459, 9] on button "Options" at bounding box center [459, 8] width 27 height 9
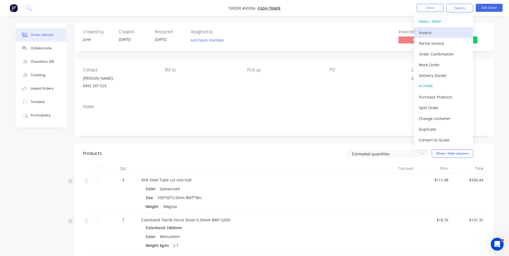
click at [443, 33] on div "Invoice" at bounding box center [443, 33] width 49 height 8
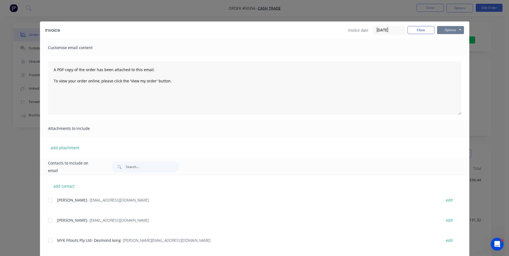
click at [439, 33] on button "Options" at bounding box center [450, 30] width 27 height 8
click at [443, 49] on button "Print" at bounding box center [454, 48] width 34 height 9
click at [415, 31] on button "Close" at bounding box center [420, 30] width 27 height 8
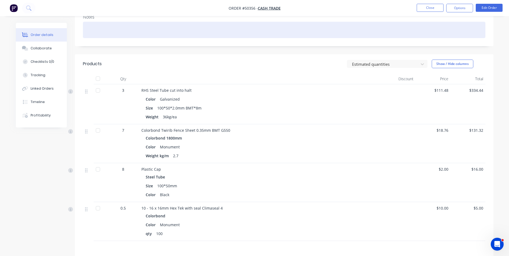
scroll to position [158, 0]
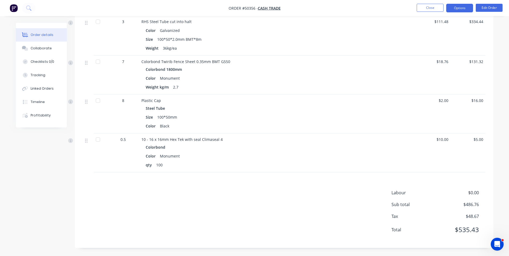
click at [449, 9] on button "Options" at bounding box center [459, 8] width 27 height 9
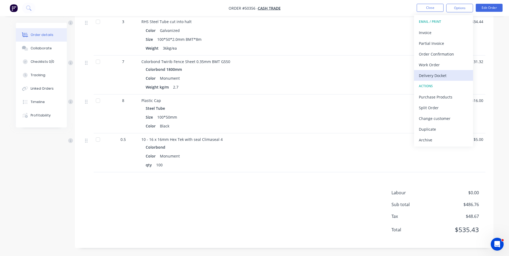
click at [442, 77] on div "Delivery Docket" at bounding box center [443, 76] width 49 height 8
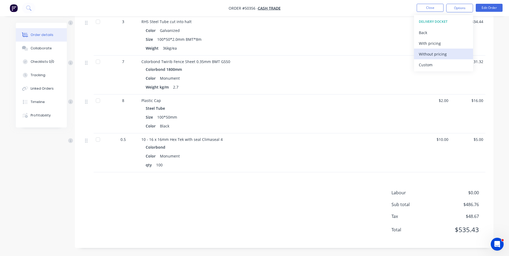
click at [436, 53] on div "Without pricing" at bounding box center [443, 54] width 49 height 8
click at [199, 62] on span "Colorbond Twirib Fence Sheet 0.35mm BMT G550" at bounding box center [185, 61] width 89 height 5
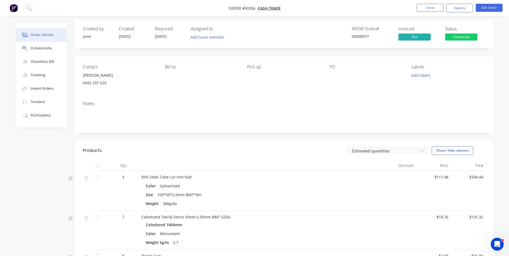
scroll to position [0, 0]
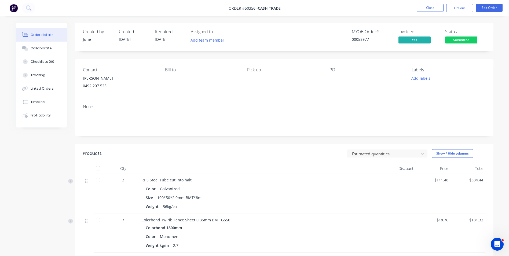
click at [452, 36] on div "Submitted" at bounding box center [461, 31] width 20 height 10
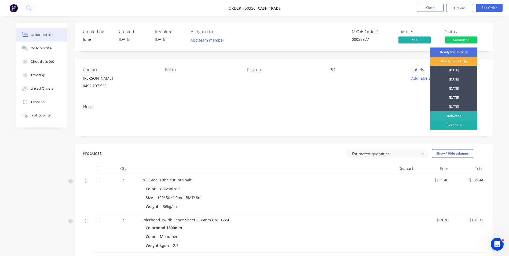
click at [447, 123] on div "Picked Up" at bounding box center [453, 124] width 47 height 9
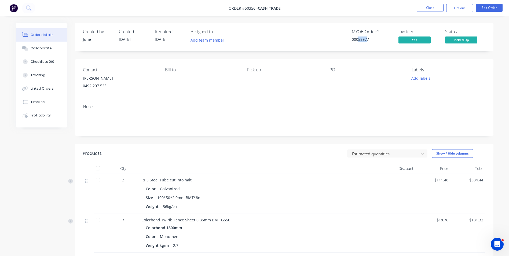
drag, startPoint x: 367, startPoint y: 39, endPoint x: 358, endPoint y: 41, distance: 10.0
click at [358, 41] on div "00058977" at bounding box center [372, 39] width 40 height 6
click at [159, 91] on div "Contact [PERSON_NAME] [PHONE_NUMBER] Bill to Pick up PO Labels Add labels" at bounding box center [284, 79] width 418 height 41
click at [427, 5] on button "Close" at bounding box center [430, 8] width 27 height 8
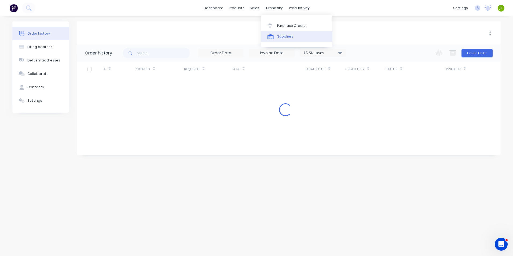
click at [274, 34] on link "Suppliers" at bounding box center [296, 36] width 71 height 11
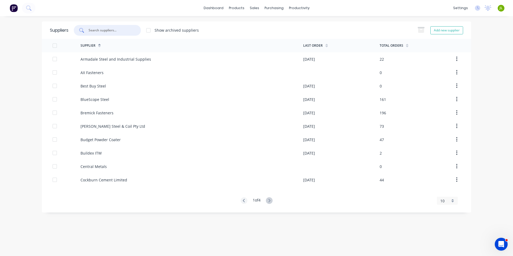
click at [118, 31] on input "text" at bounding box center [110, 30] width 45 height 5
type input "a"
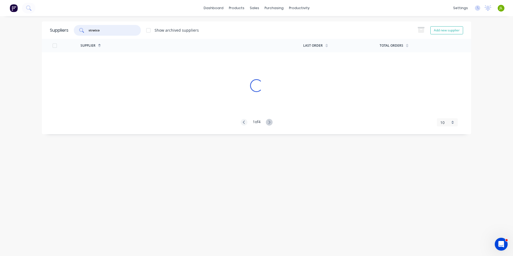
type input "stratco"
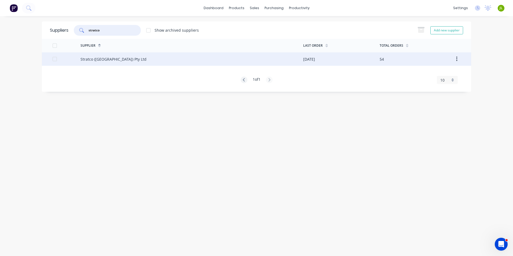
click at [120, 58] on div "Stratco ([GEOGRAPHIC_DATA]) Pty Ltd" at bounding box center [191, 58] width 223 height 13
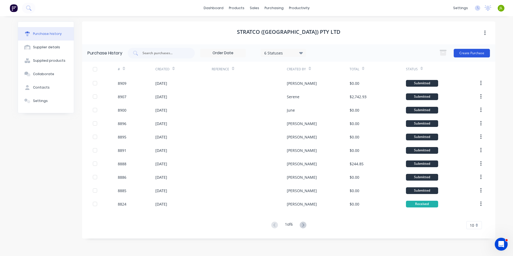
click at [472, 52] on button "Create Purchase" at bounding box center [472, 53] width 36 height 9
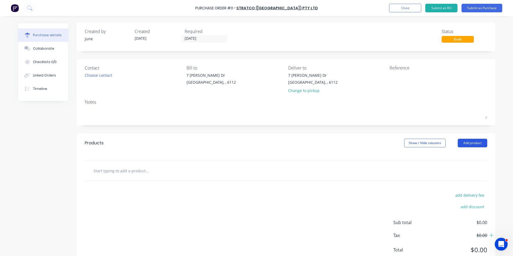
click at [470, 141] on button "Add product" at bounding box center [473, 143] width 30 height 9
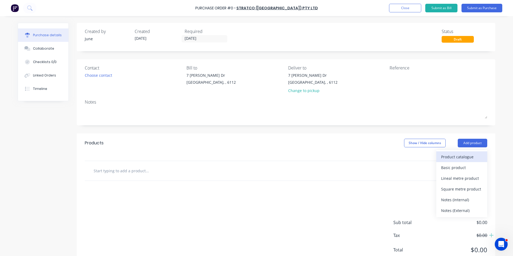
click at [464, 156] on div "Product catalogue" at bounding box center [461, 157] width 41 height 8
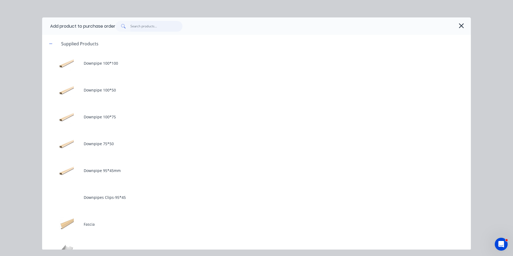
click at [136, 27] on input "text" at bounding box center [156, 26] width 52 height 11
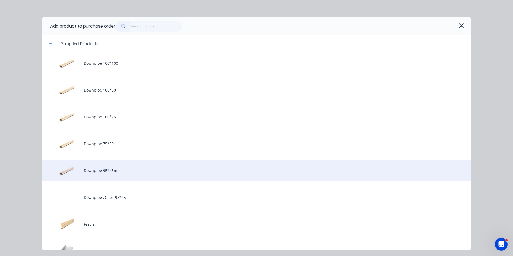
click at [96, 168] on div "Downpipe 95*45mm" at bounding box center [256, 170] width 429 height 21
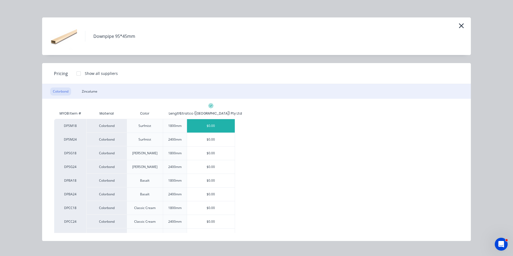
click at [206, 123] on div "$0.00" at bounding box center [211, 125] width 48 height 13
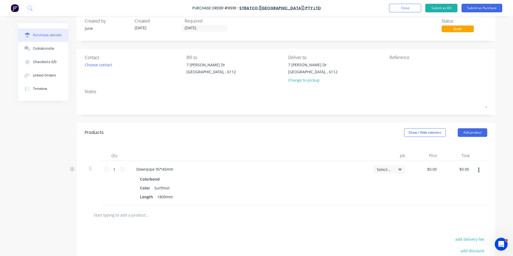
scroll to position [27, 0]
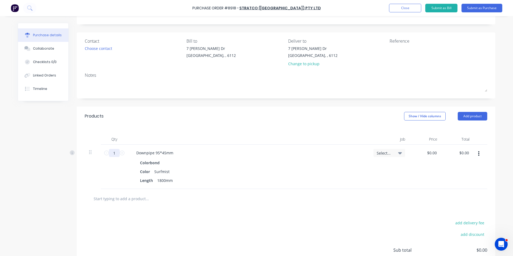
click at [112, 150] on input "1" at bounding box center [114, 153] width 11 height 8
type input "50"
click at [196, 149] on div "Downpipe 95*45mm Colorbond Color Surfmist Length 1800mm" at bounding box center [248, 167] width 241 height 44
click at [475, 155] on button "button" at bounding box center [478, 154] width 13 height 10
click at [474, 178] on button "Duplicate" at bounding box center [462, 178] width 46 height 11
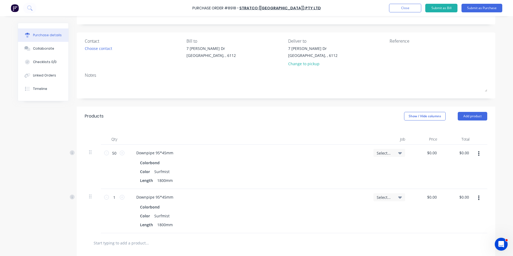
drag, startPoint x: 479, startPoint y: 196, endPoint x: 475, endPoint y: 212, distance: 16.8
click at [477, 203] on div at bounding box center [480, 211] width 13 height 44
click at [475, 199] on button "button" at bounding box center [478, 198] width 13 height 10
click at [467, 215] on button "Edit" at bounding box center [462, 212] width 46 height 11
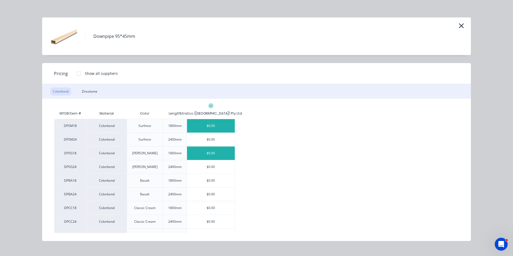
click at [214, 156] on div "$0.00" at bounding box center [211, 152] width 48 height 13
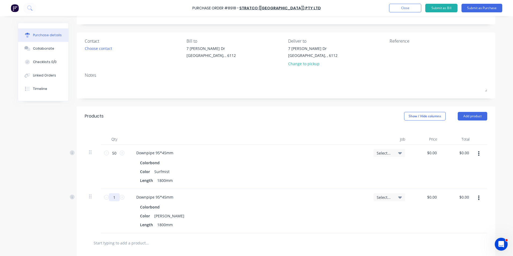
click at [115, 198] on input "1" at bounding box center [114, 197] width 11 height 8
type input "5"
type input "30"
click at [331, 216] on div "Color Shale Grey" at bounding box center [247, 216] width 219 height 8
click at [177, 106] on div "Created by June Created [DATE] Required [DATE] Status Draft Contact Choose cont…" at bounding box center [286, 168] width 418 height 345
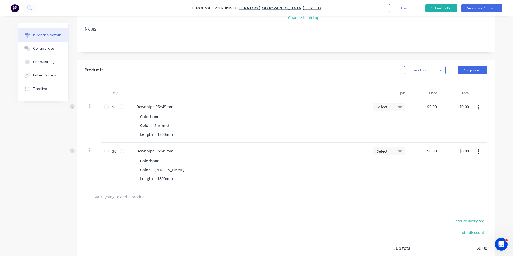
scroll to position [80, 0]
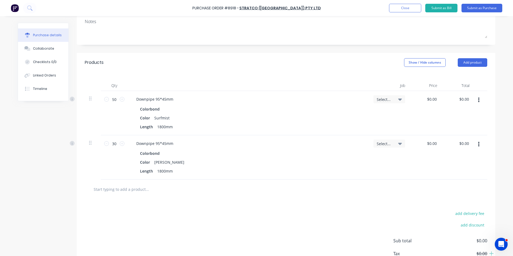
click at [279, 229] on div "add delivery fee add discount Sub total $0.00 Tax $0.00 Total $0.00" at bounding box center [286, 243] width 418 height 88
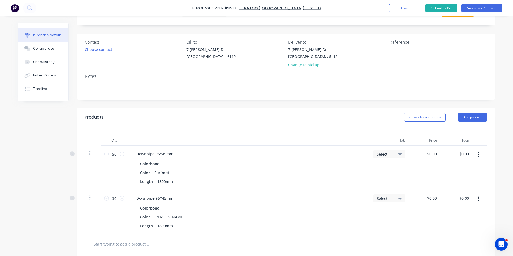
scroll to position [54, 0]
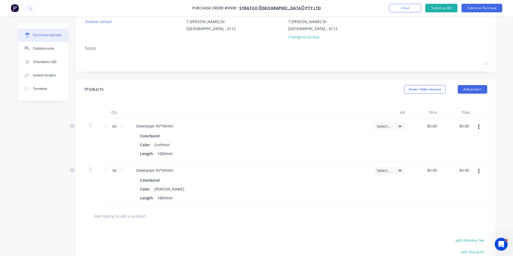
drag, startPoint x: 475, startPoint y: 170, endPoint x: 475, endPoint y: 178, distance: 8.6
click at [475, 170] on button "button" at bounding box center [478, 171] width 13 height 10
click at [473, 193] on button "Duplicate" at bounding box center [462, 196] width 46 height 11
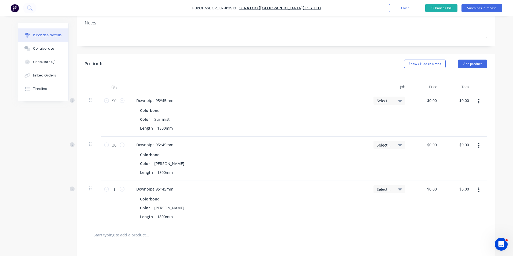
scroll to position [107, 0]
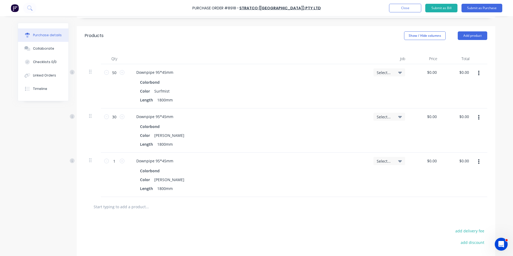
click at [478, 163] on button "button" at bounding box center [478, 162] width 13 height 10
click at [471, 178] on button "Edit" at bounding box center [462, 176] width 46 height 11
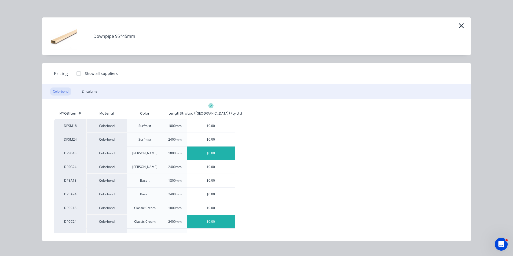
click at [213, 219] on div "$0.00" at bounding box center [211, 221] width 48 height 13
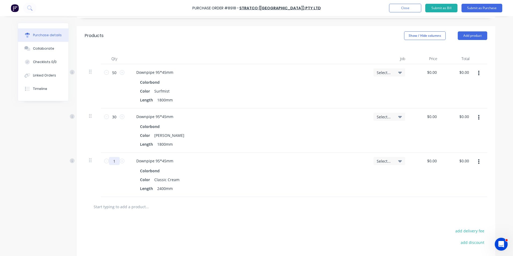
click at [115, 163] on input "1" at bounding box center [114, 161] width 11 height 8
type input "10"
click at [472, 161] on button "button" at bounding box center [478, 162] width 13 height 10
click at [474, 183] on button "Duplicate" at bounding box center [462, 186] width 46 height 11
drag, startPoint x: 477, startPoint y: 203, endPoint x: 475, endPoint y: 211, distance: 8.1
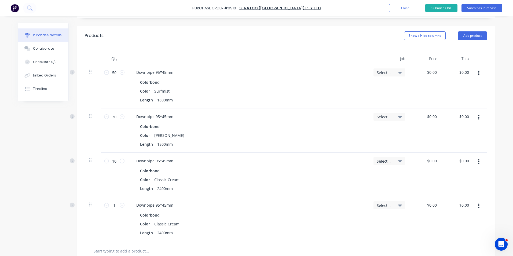
click at [478, 205] on icon "button" at bounding box center [478, 206] width 1 height 6
click at [470, 224] on button "Edit" at bounding box center [462, 220] width 46 height 11
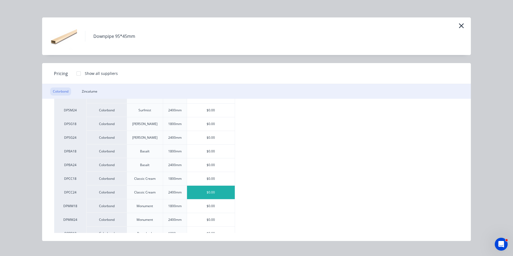
scroll to position [80, 0]
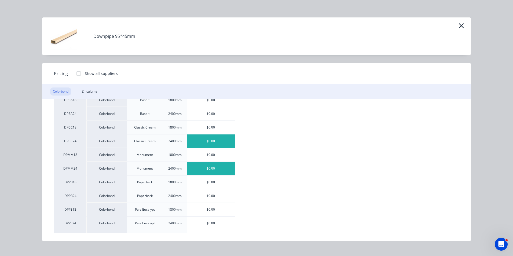
click at [219, 171] on div "$0.00" at bounding box center [211, 168] width 48 height 13
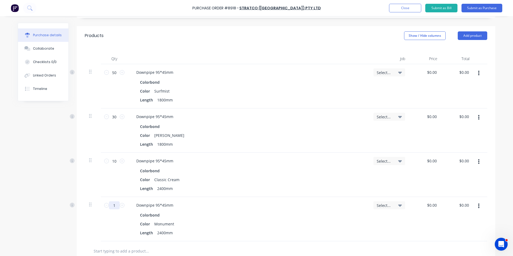
click at [114, 207] on input "1" at bounding box center [114, 205] width 11 height 8
type input "20"
click at [214, 213] on div "Colorbond" at bounding box center [248, 215] width 217 height 8
click at [472, 209] on button "button" at bounding box center [478, 206] width 13 height 10
click at [468, 228] on button "Duplicate" at bounding box center [462, 231] width 46 height 11
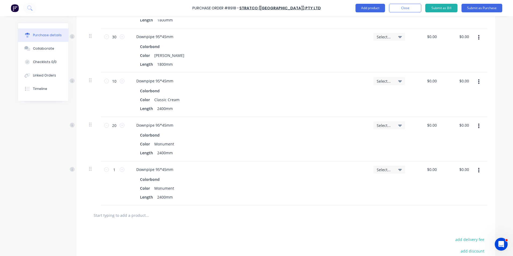
scroll to position [188, 0]
click at [479, 175] on div at bounding box center [480, 183] width 13 height 44
click at [474, 168] on button "button" at bounding box center [478, 170] width 13 height 10
click at [474, 179] on button "Edit" at bounding box center [462, 184] width 46 height 11
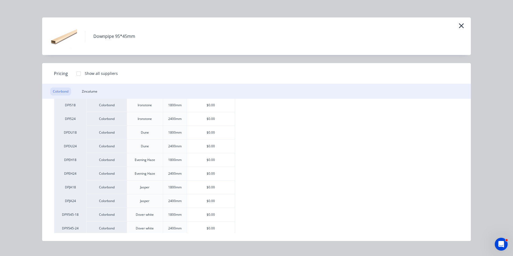
scroll to position [322, 0]
click at [205, 210] on div "$0.00" at bounding box center [211, 214] width 48 height 13
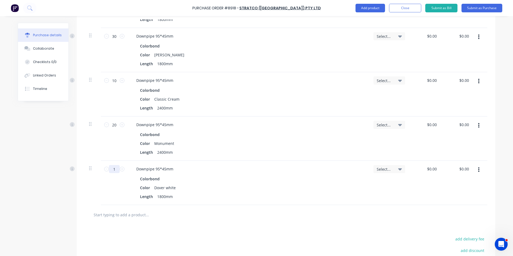
click at [115, 170] on input "1" at bounding box center [114, 169] width 11 height 8
type input "10"
click at [112, 196] on div "10 10" at bounding box center [114, 183] width 27 height 44
drag, startPoint x: 478, startPoint y: 166, endPoint x: 475, endPoint y: 176, distance: 10.5
click at [477, 167] on button "button" at bounding box center [478, 170] width 13 height 10
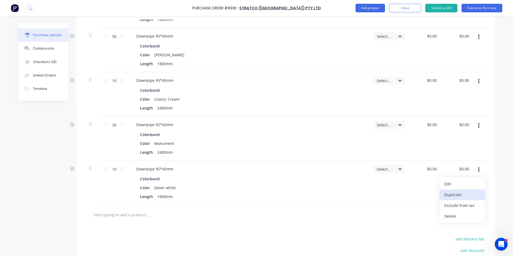
click at [472, 191] on button "Duplicate" at bounding box center [462, 194] width 46 height 11
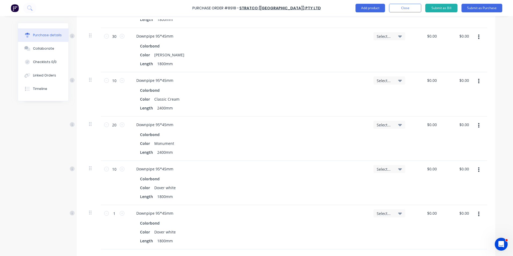
click at [476, 214] on button "button" at bounding box center [478, 214] width 13 height 10
click at [473, 223] on button "Edit" at bounding box center [462, 228] width 46 height 11
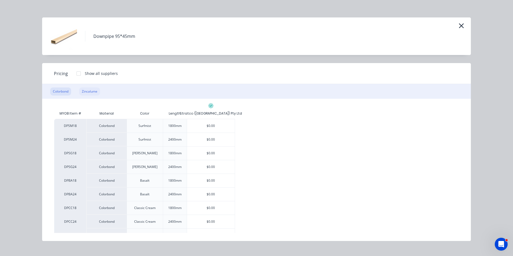
click at [88, 92] on div "Zincalume" at bounding box center [89, 91] width 21 height 8
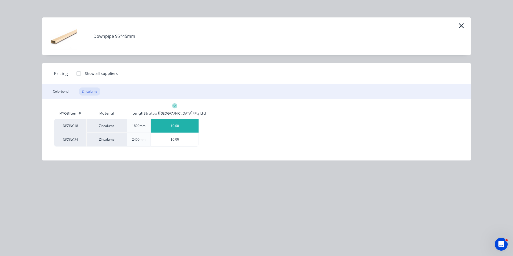
click at [182, 129] on div "$0.00" at bounding box center [175, 125] width 48 height 13
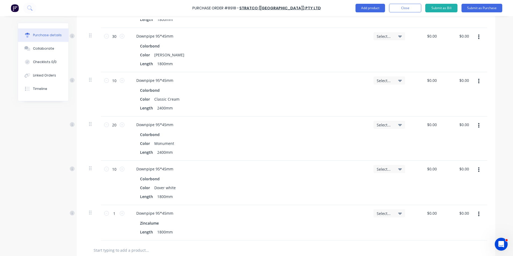
click at [113, 218] on div "1 1" at bounding box center [114, 222] width 27 height 35
click at [113, 215] on input "1" at bounding box center [114, 213] width 11 height 8
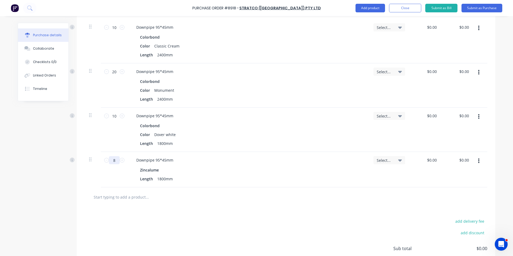
scroll to position [241, 0]
type input "8"
click at [281, 162] on div "Downpipe 95*45mm" at bounding box center [248, 160] width 233 height 8
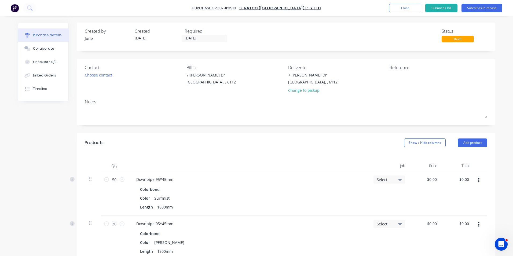
scroll to position [0, 0]
click at [192, 38] on input "[DATE]" at bounding box center [204, 38] width 45 height 7
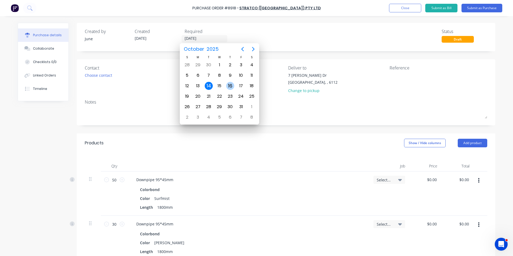
click at [229, 88] on div "16" at bounding box center [230, 86] width 8 height 8
type input "[DATE]"
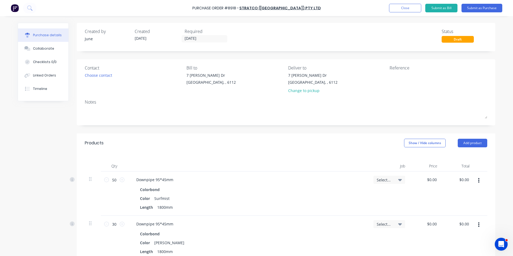
click at [284, 41] on div "Created by June Created [DATE] Required [DATE] Status Draft" at bounding box center [286, 35] width 402 height 14
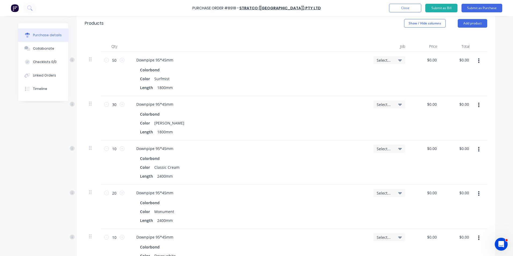
scroll to position [134, 0]
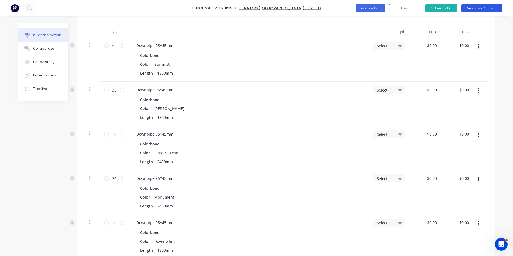
click at [469, 7] on button "Submit as Purchase" at bounding box center [481, 8] width 41 height 9
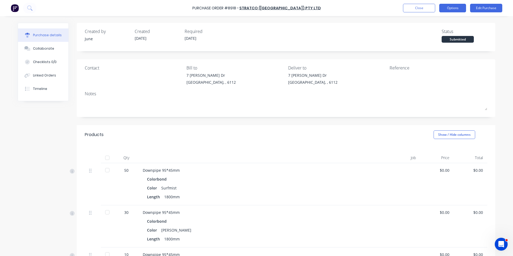
click at [454, 10] on button "Options" at bounding box center [452, 8] width 27 height 9
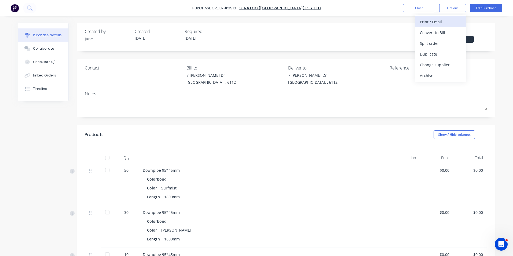
click at [446, 22] on div "Print / Email" at bounding box center [440, 22] width 41 height 8
click at [438, 42] on div "Without pricing" at bounding box center [440, 43] width 41 height 8
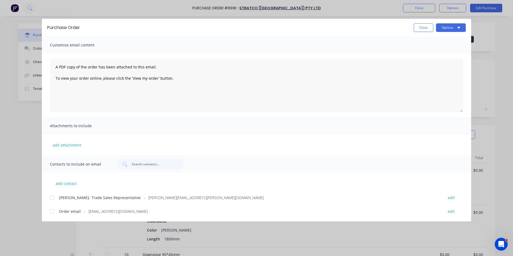
click at [116, 210] on div "Order email - [EMAIL_ADDRESS][DOMAIN_NAME] edit" at bounding box center [260, 211] width 421 height 7
click at [436, 23] on div "Purchase Order Close Options" at bounding box center [256, 27] width 429 height 17
click at [439, 30] on button "Options" at bounding box center [451, 27] width 30 height 9
click at [431, 64] on div "Email" at bounding box center [440, 63] width 41 height 8
click at [478, 199] on div "Purchase Order Close Options Customise email content A PDF copy of the order ha…" at bounding box center [256, 128] width 513 height 256
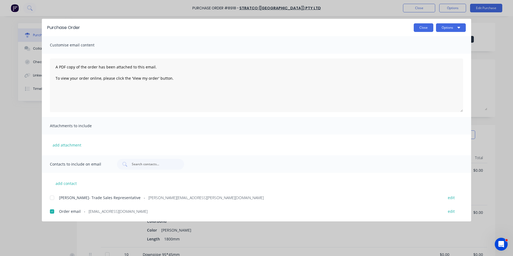
click at [426, 30] on button "Close" at bounding box center [424, 27] width 20 height 9
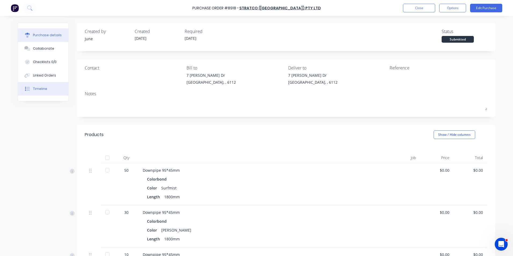
click at [38, 92] on button "Timeline" at bounding box center [43, 88] width 50 height 13
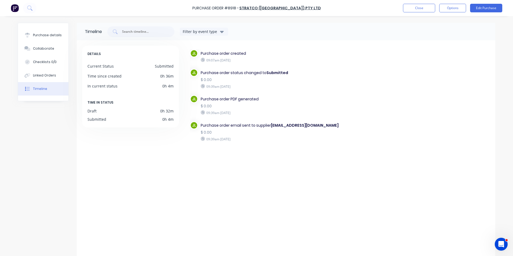
drag, startPoint x: 374, startPoint y: 57, endPoint x: 377, endPoint y: 54, distance: 3.6
click at [375, 57] on div "JL Purchase order created 09:07am [DATE] JL Purchase order status changed to Su…" at bounding box center [340, 105] width 300 height 112
click at [431, 10] on button "Close" at bounding box center [419, 8] width 32 height 9
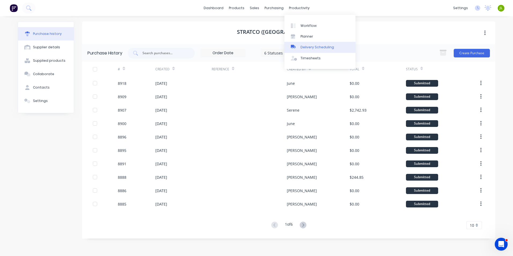
click at [309, 48] on div "Delivery Scheduling" at bounding box center [317, 47] width 34 height 5
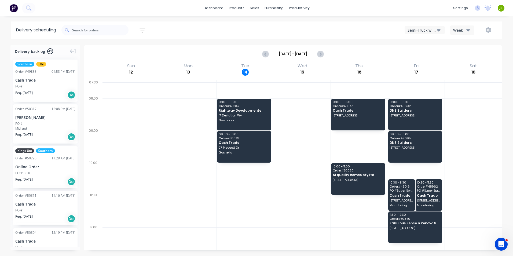
click at [429, 49] on div "[DATE] - [DATE]" at bounding box center [293, 54] width 416 height 17
click at [39, 87] on div "PO #" at bounding box center [45, 86] width 60 height 5
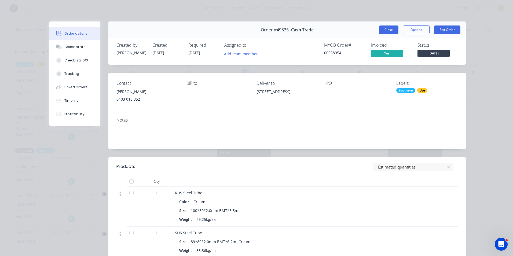
click at [388, 32] on button "Close" at bounding box center [389, 29] width 20 height 9
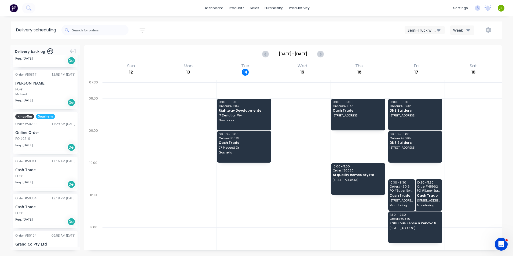
scroll to position [80, 0]
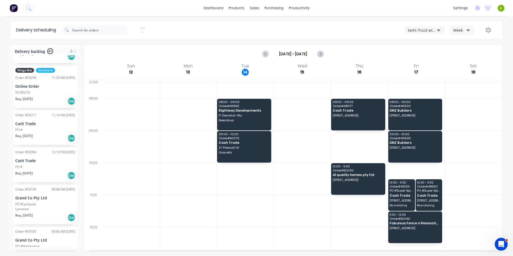
click at [49, 172] on div "Req. [DATE] Del" at bounding box center [45, 175] width 60 height 9
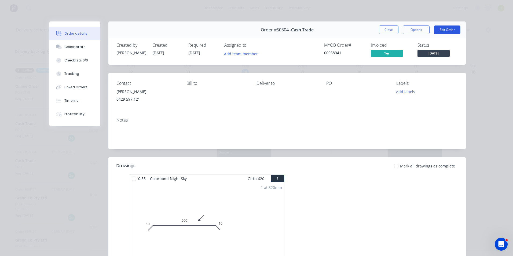
click at [440, 30] on button "Edit Order" at bounding box center [447, 29] width 27 height 9
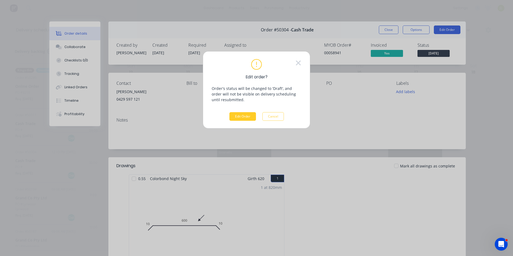
click at [243, 116] on button "Edit Order" at bounding box center [242, 116] width 27 height 9
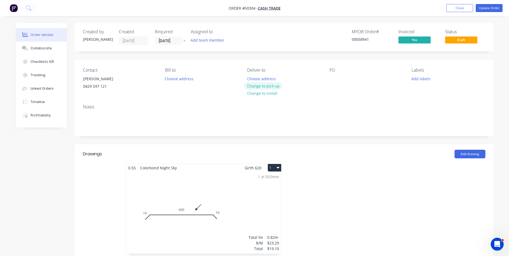
click at [273, 88] on button "Change to pick up" at bounding box center [263, 85] width 38 height 7
click at [485, 10] on button "Update Order" at bounding box center [489, 8] width 27 height 8
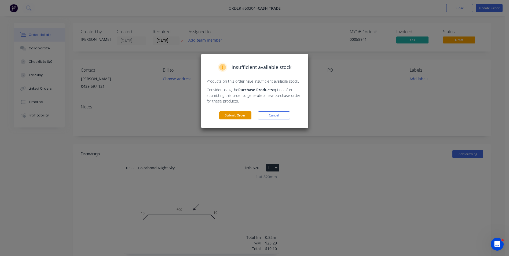
click at [242, 116] on button "Submit Order" at bounding box center [235, 115] width 32 height 8
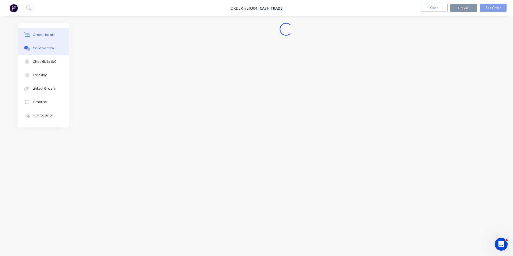
click at [46, 45] on button "Collaborate" at bounding box center [43, 48] width 51 height 13
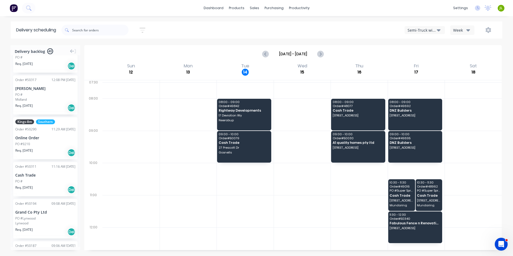
scroll to position [54, 0]
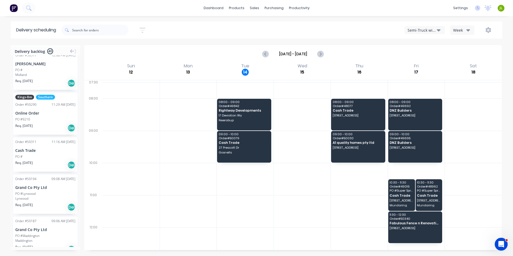
click at [64, 150] on div "Cash Trade" at bounding box center [45, 151] width 60 height 6
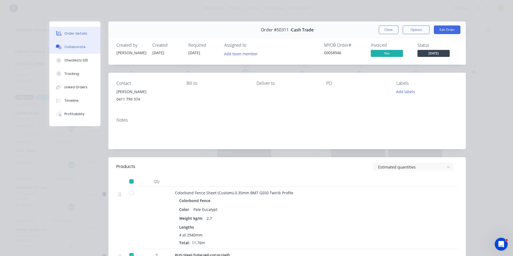
click at [71, 50] on button "Collaborate" at bounding box center [74, 46] width 51 height 13
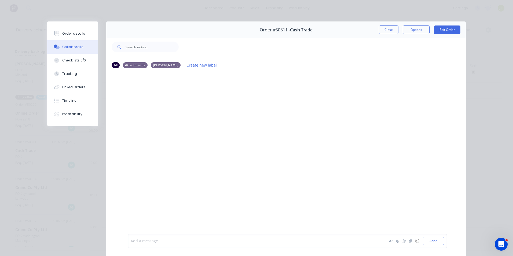
click at [174, 239] on div at bounding box center [248, 241] width 235 height 6
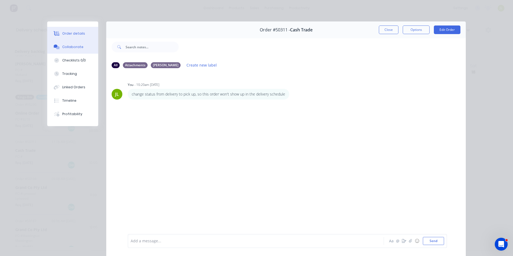
click at [50, 30] on button "Order details" at bounding box center [72, 33] width 51 height 13
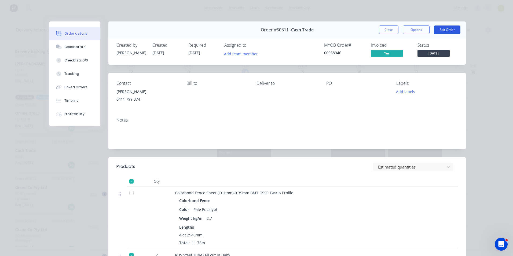
click at [444, 28] on button "Edit Order" at bounding box center [447, 29] width 27 height 9
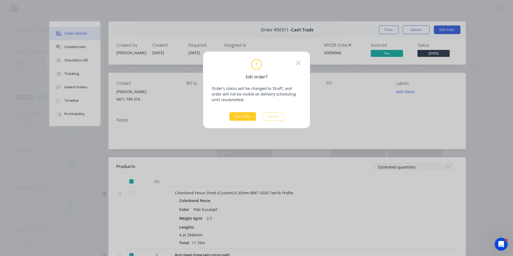
click at [244, 116] on button "Edit Order" at bounding box center [242, 116] width 27 height 9
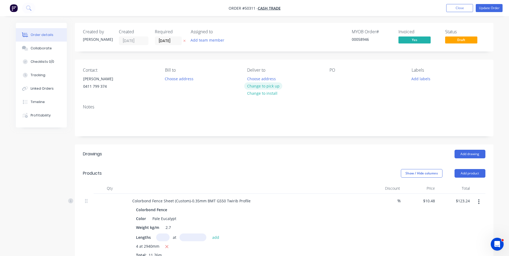
click at [262, 88] on button "Change to pick up" at bounding box center [263, 85] width 38 height 7
click at [486, 8] on button "Update Order" at bounding box center [489, 8] width 27 height 8
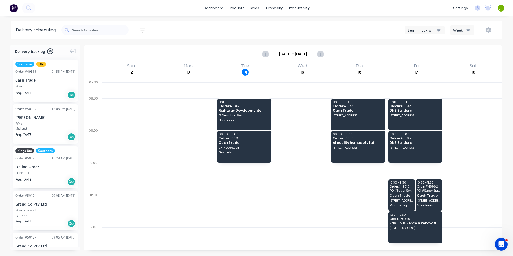
click at [30, 209] on div "PO #Lynwood" at bounding box center [25, 210] width 20 height 5
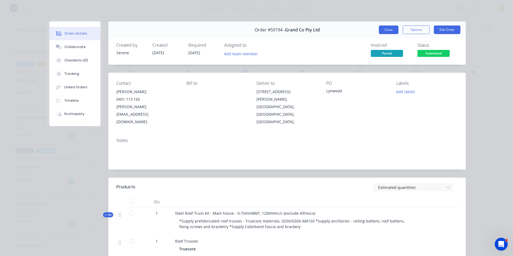
click at [386, 32] on button "Close" at bounding box center [389, 29] width 20 height 9
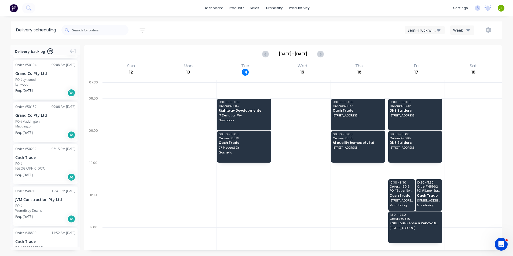
scroll to position [134, 0]
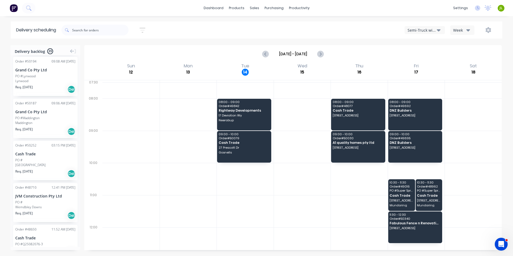
click at [48, 172] on div "Req. [DATE] Del" at bounding box center [45, 173] width 60 height 9
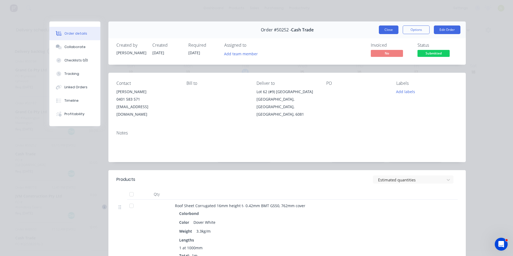
click at [395, 32] on button "Close" at bounding box center [389, 29] width 20 height 9
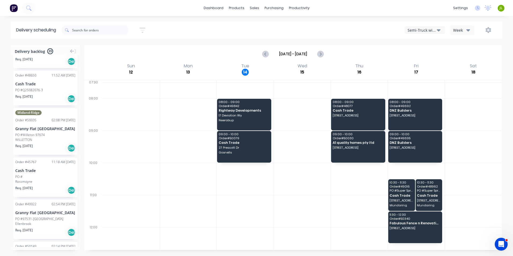
scroll to position [295, 0]
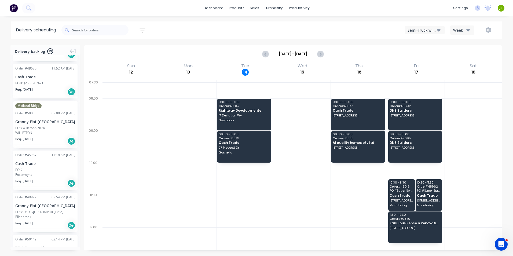
click at [55, 172] on div "PO #" at bounding box center [45, 169] width 60 height 5
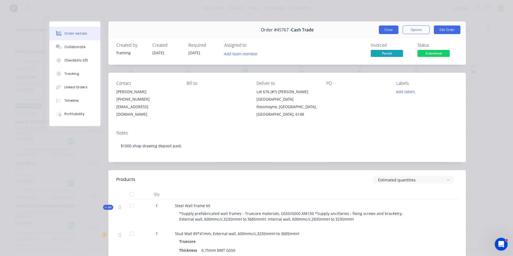
click at [383, 31] on button "Close" at bounding box center [389, 29] width 20 height 9
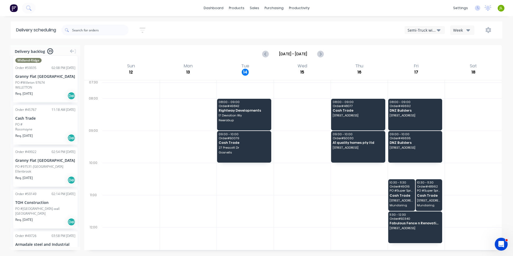
scroll to position [429, 0]
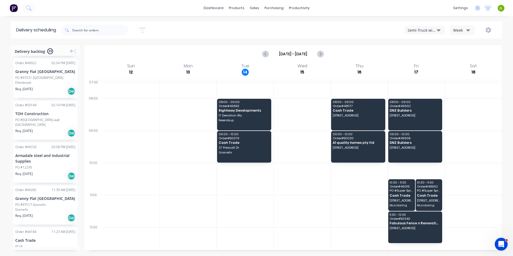
click at [61, 164] on div "Armadale steel and Industrial Supplies" at bounding box center [45, 158] width 60 height 11
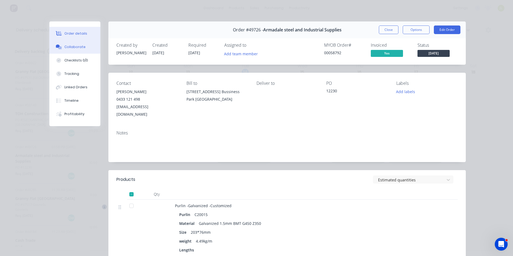
click at [72, 49] on div "Collaborate" at bounding box center [74, 47] width 21 height 5
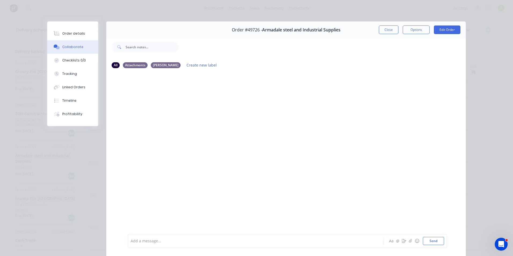
click at [189, 240] on div at bounding box center [248, 241] width 235 height 6
click at [391, 28] on button "Close" at bounding box center [389, 29] width 20 height 9
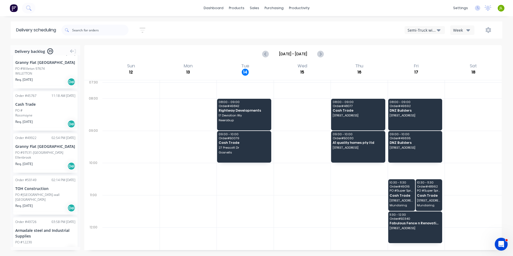
scroll to position [376, 0]
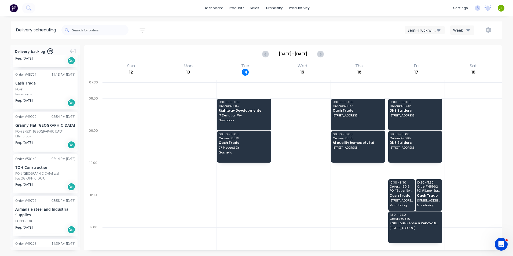
click at [52, 211] on div "Armadale steel and Industrial Supplies" at bounding box center [45, 211] width 60 height 11
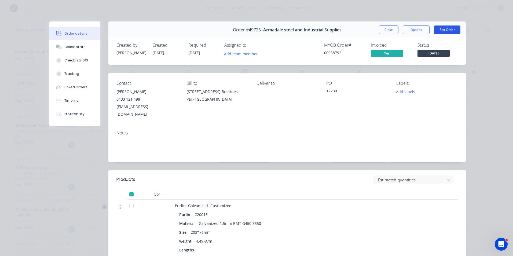
click at [445, 27] on button "Edit Order" at bounding box center [447, 29] width 27 height 9
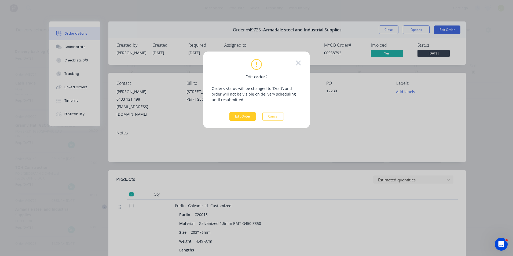
click at [239, 116] on button "Edit Order" at bounding box center [242, 116] width 27 height 9
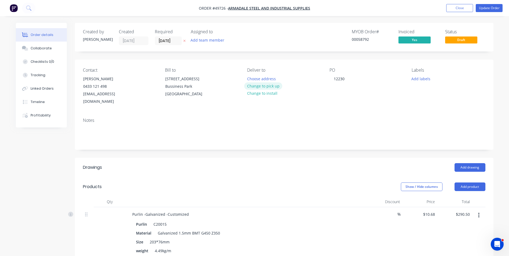
click at [248, 86] on button "Change to pick up" at bounding box center [263, 85] width 38 height 7
click at [491, 9] on button "Update Order" at bounding box center [489, 8] width 27 height 8
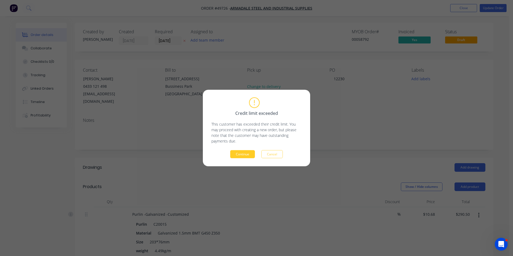
click at [240, 155] on button "Continue" at bounding box center [242, 154] width 25 height 8
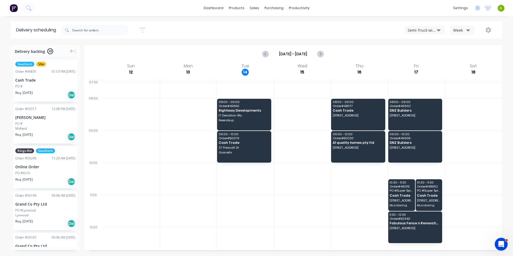
click at [49, 126] on div "Midland" at bounding box center [45, 128] width 60 height 5
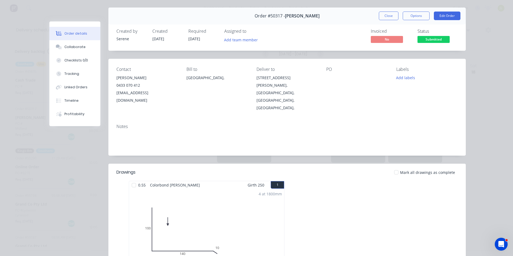
scroll to position [13, 0]
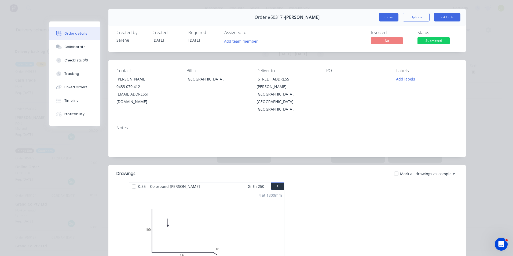
click at [392, 20] on button "Close" at bounding box center [389, 17] width 20 height 9
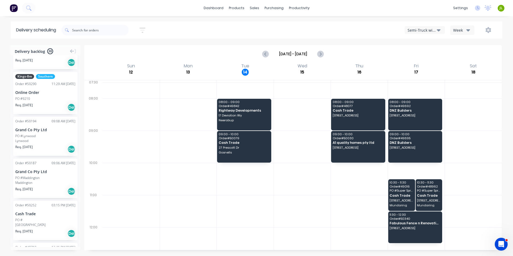
scroll to position [80, 0]
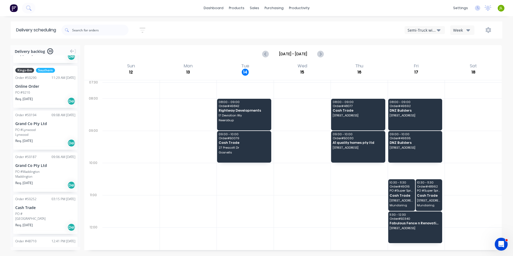
click at [225, 38] on div "Sort by Most recent Created date Required date Order number Customer name Most …" at bounding box center [281, 29] width 441 height 17
click at [255, 10] on div "sales" at bounding box center [254, 8] width 15 height 8
click at [258, 38] on icon at bounding box center [255, 36] width 5 height 5
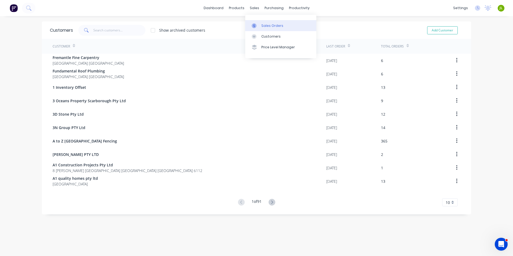
click at [262, 26] on div "Sales Orders" at bounding box center [272, 25] width 22 height 5
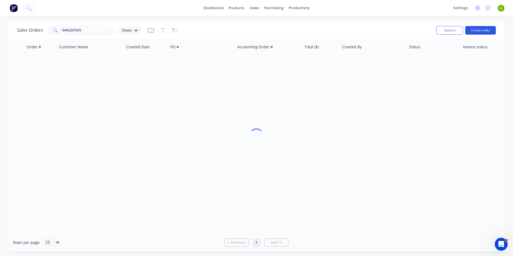
click at [473, 30] on button "Create order" at bounding box center [480, 30] width 31 height 9
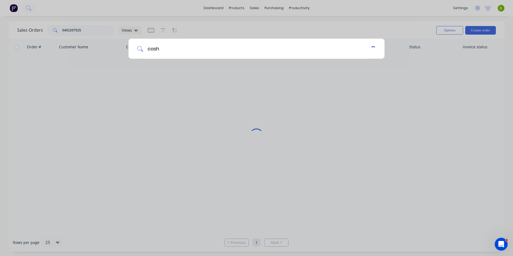
type input "cash"
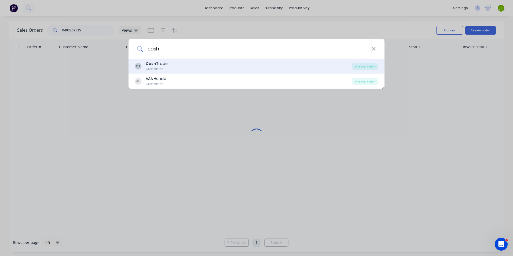
click at [371, 71] on div "CT Cash Trade Customer Create order" at bounding box center [256, 66] width 256 height 15
click at [376, 67] on div "Create order" at bounding box center [365, 67] width 26 height 8
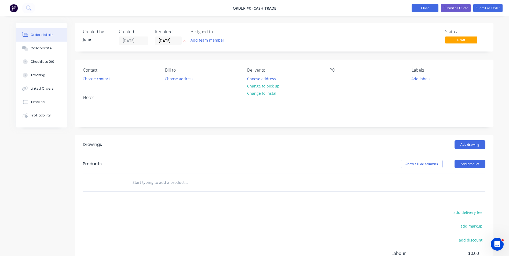
click at [428, 11] on button "Close" at bounding box center [424, 8] width 27 height 8
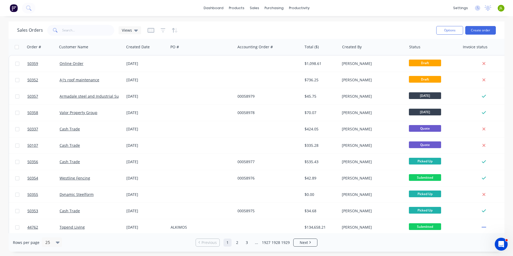
click at [145, 17] on div "dashboard products sales purchasing productivity dashboard products Product Cat…" at bounding box center [256, 128] width 513 height 256
click at [241, 23] on div at bounding box center [238, 25] width 8 height 5
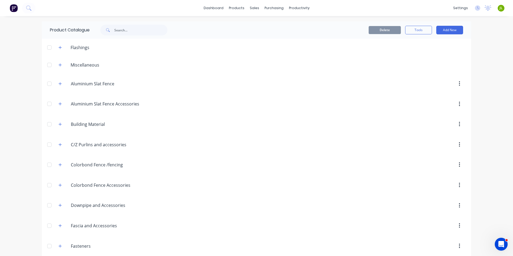
click at [111, 29] on span at bounding box center [107, 30] width 14 height 11
click at [115, 29] on input "text" at bounding box center [140, 30] width 53 height 11
type input "95"
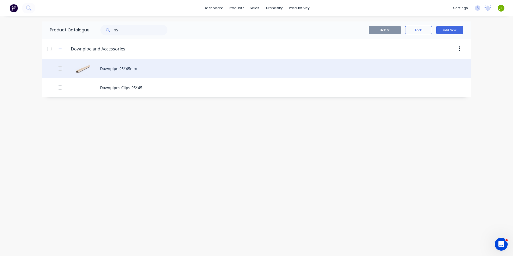
click at [119, 66] on div "Downpipe 95*45mm" at bounding box center [256, 68] width 429 height 19
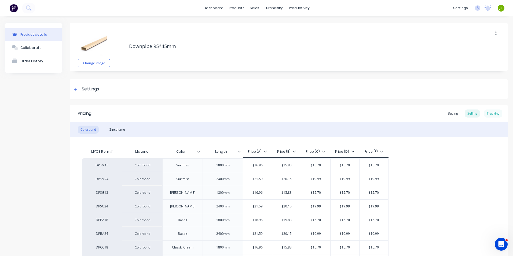
click at [484, 115] on div "Tracking" at bounding box center [493, 113] width 18 height 8
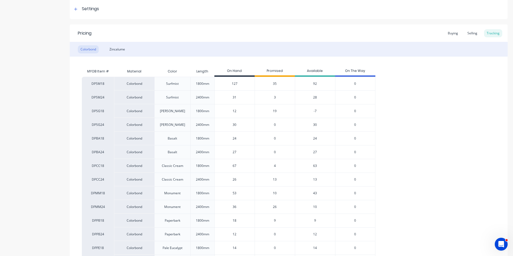
scroll to position [80, 0]
click at [272, 83] on div "35" at bounding box center [275, 83] width 40 height 14
click at [275, 84] on span "35" at bounding box center [275, 83] width 4 height 5
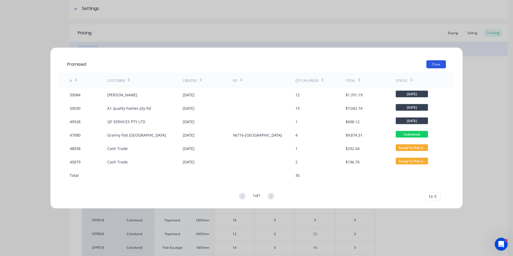
click at [432, 65] on button "Close" at bounding box center [436, 64] width 20 height 8
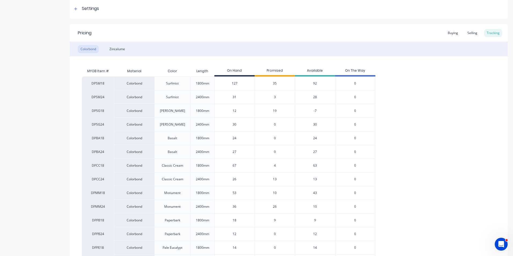
click at [273, 83] on span "35" at bounding box center [275, 83] width 4 height 5
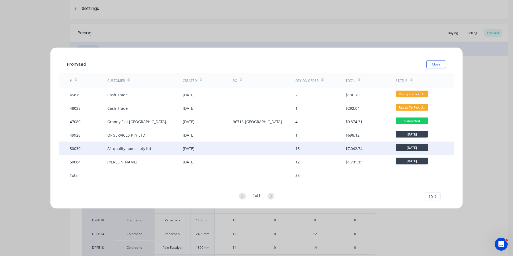
click at [234, 151] on div at bounding box center [264, 148] width 63 height 13
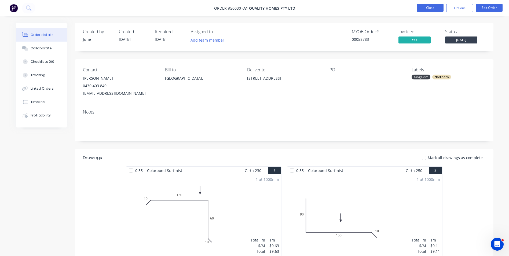
click at [429, 10] on button "Close" at bounding box center [430, 8] width 27 height 8
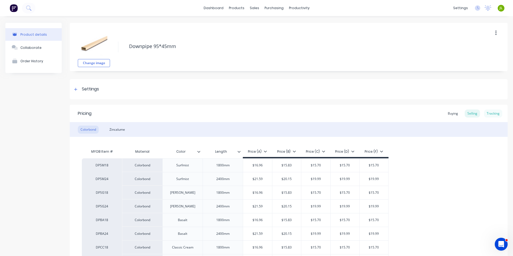
click at [484, 114] on div "Tracking" at bounding box center [493, 113] width 18 height 8
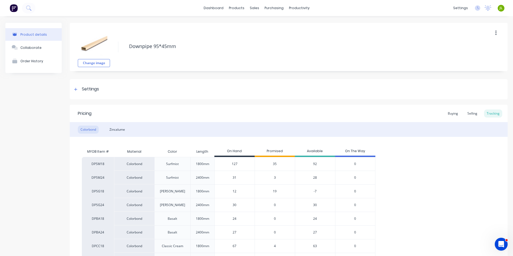
click at [278, 164] on div "35" at bounding box center [275, 164] width 40 height 14
click at [275, 164] on span "35" at bounding box center [275, 163] width 4 height 5
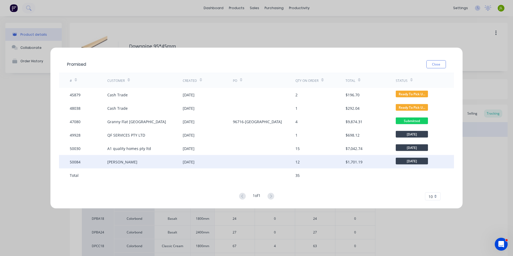
click at [211, 157] on div "08 Oct 2025" at bounding box center [208, 161] width 50 height 13
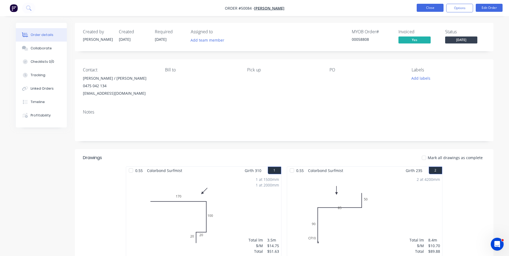
click at [439, 9] on button "Close" at bounding box center [430, 8] width 27 height 8
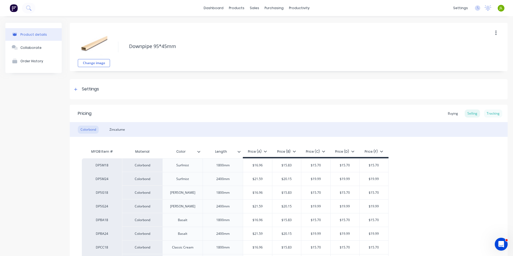
click at [492, 115] on div "Tracking" at bounding box center [493, 113] width 18 height 8
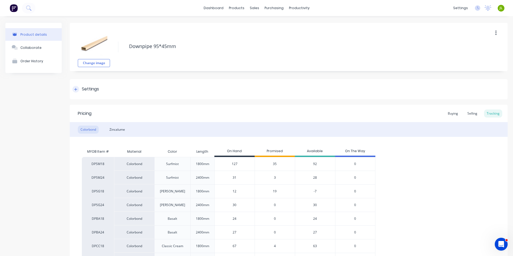
click at [221, 85] on div "Settings" at bounding box center [289, 89] width 438 height 20
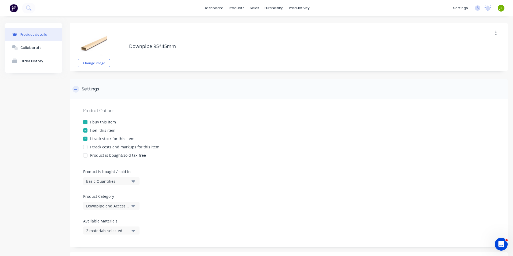
click at [219, 83] on div "Settings" at bounding box center [289, 89] width 438 height 20
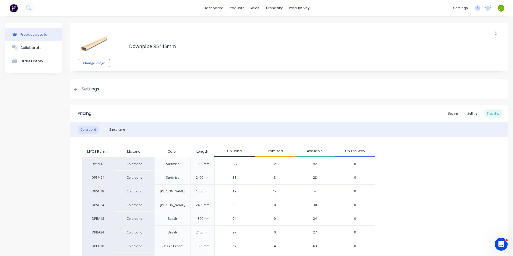
scroll to position [27, 0]
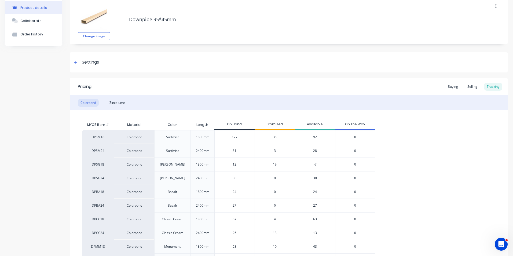
click at [274, 165] on span "19" at bounding box center [275, 164] width 4 height 5
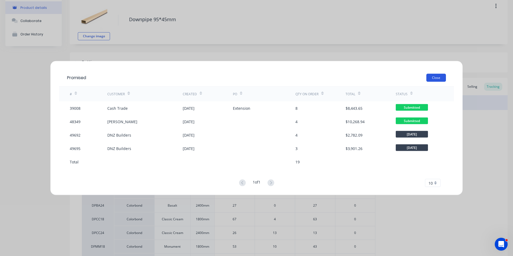
click at [438, 78] on button "Close" at bounding box center [436, 78] width 20 height 8
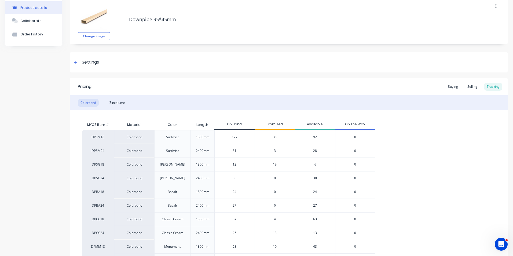
click at [276, 165] on span "19" at bounding box center [275, 164] width 4 height 5
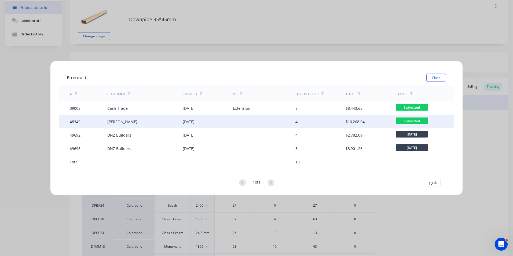
click at [264, 120] on div at bounding box center [264, 121] width 63 height 13
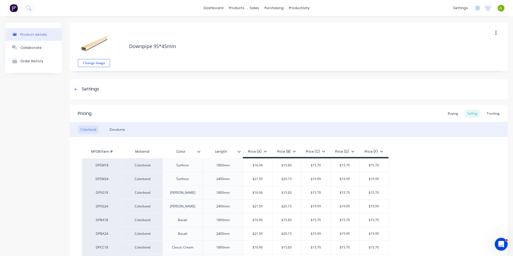
click at [485, 106] on div "Pricing Buying Selling Tracking" at bounding box center [289, 113] width 438 height 17
click at [484, 112] on div "Tracking" at bounding box center [493, 113] width 18 height 8
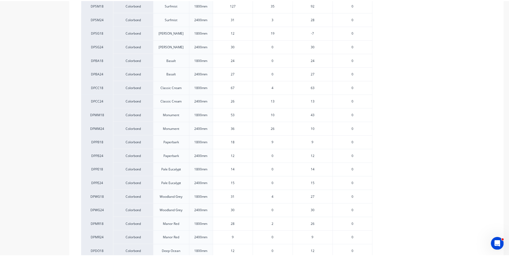
scroll to position [107, 0]
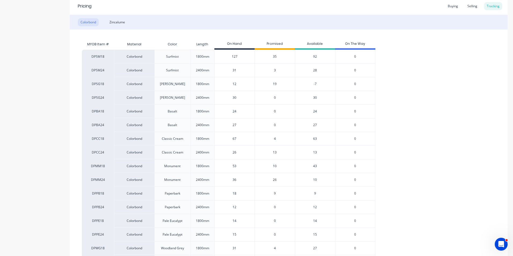
click at [273, 179] on span "26" at bounding box center [275, 179] width 4 height 5
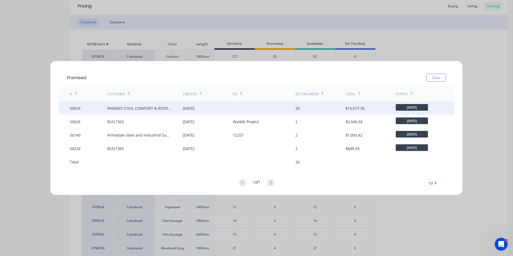
click at [144, 106] on div "PANDA'S COOL COMFORT & ROOF MASTERS PTY LTD" at bounding box center [139, 108] width 64 height 6
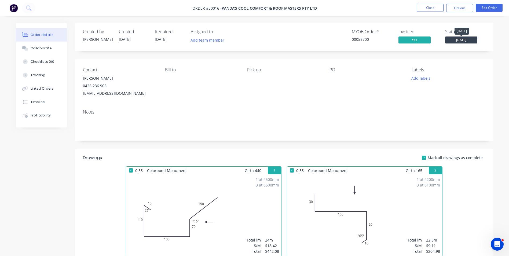
click at [466, 38] on span "[DATE]" at bounding box center [461, 39] width 32 height 7
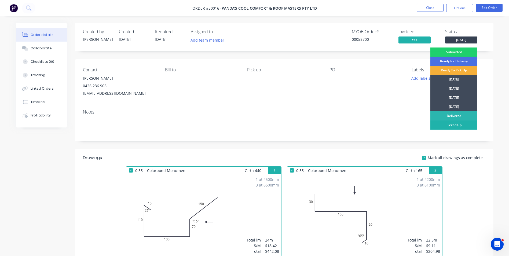
click at [454, 124] on div "Picked Up" at bounding box center [453, 124] width 47 height 9
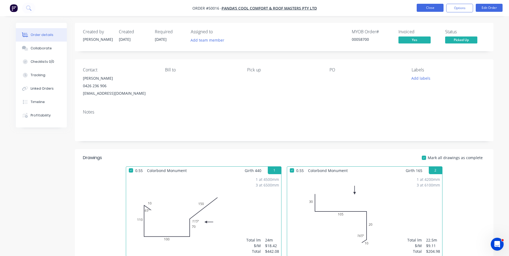
click at [422, 9] on button "Close" at bounding box center [430, 8] width 27 height 8
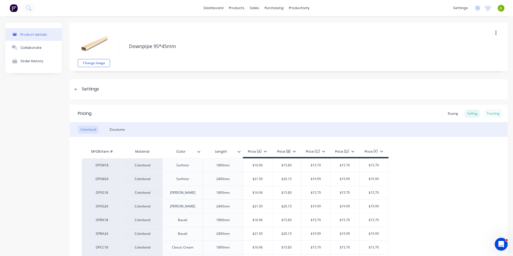
click at [487, 113] on div "Tracking" at bounding box center [493, 113] width 18 height 8
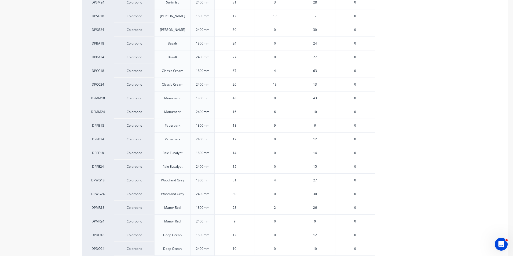
scroll to position [188, 0]
click at [383, 184] on div "DPSM18 Colorbond Surfmist 1800mm 127 35 92 0 DPSM24 Colorbond Surfmist 2400mm 3…" at bounding box center [289, 256] width 414 height 575
click at [391, 210] on div "DPSM18 Colorbond Surfmist 1800mm 127 35 92 0 DPSM24 Colorbond Surfmist 2400mm 3…" at bounding box center [289, 256] width 414 height 575
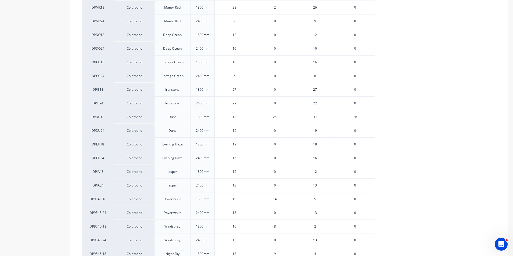
scroll to position [376, 0]
click at [275, 199] on span "14" at bounding box center [275, 198] width 4 height 5
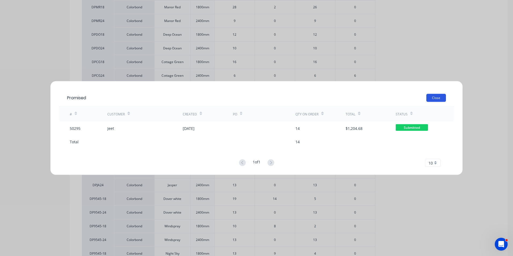
click at [432, 98] on button "Close" at bounding box center [436, 98] width 20 height 8
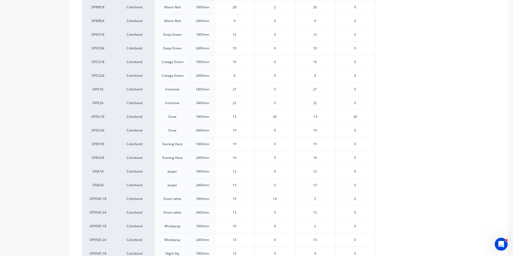
click at [276, 117] on span "26" at bounding box center [275, 116] width 4 height 5
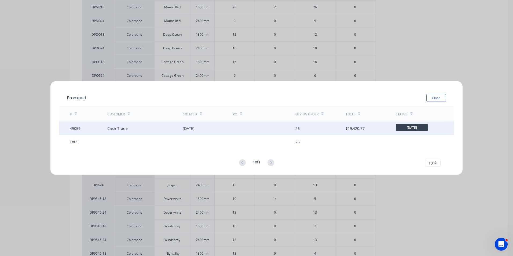
click at [256, 130] on div at bounding box center [264, 128] width 63 height 13
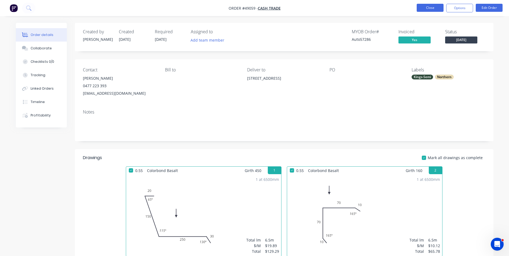
click at [420, 9] on button "Close" at bounding box center [430, 8] width 27 height 8
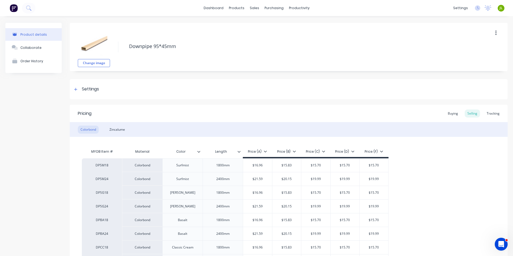
type textarea "x"
click at [489, 112] on div "Tracking" at bounding box center [493, 113] width 18 height 8
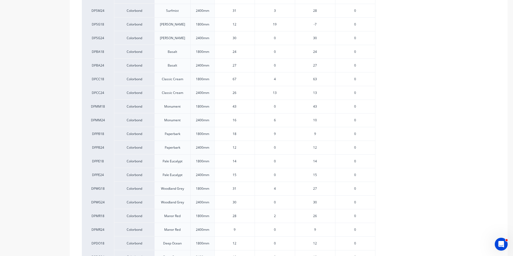
scroll to position [161, 0]
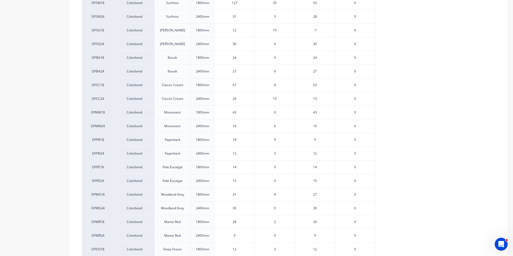
click at [275, 139] on span "9" at bounding box center [275, 139] width 2 height 5
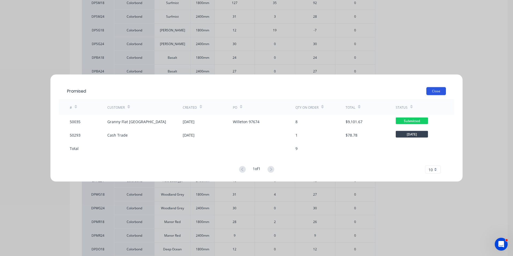
click at [431, 90] on button "Close" at bounding box center [436, 91] width 20 height 8
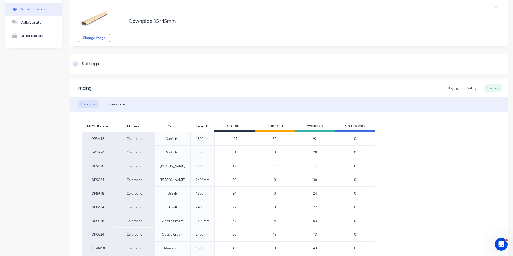
scroll to position [0, 0]
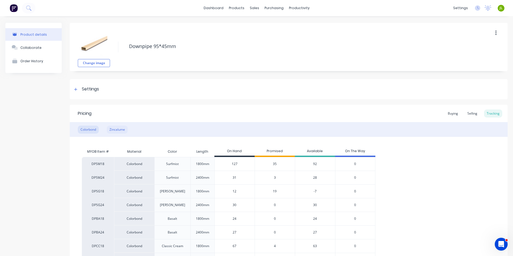
click at [119, 128] on div "Zincalume" at bounding box center [117, 130] width 21 height 8
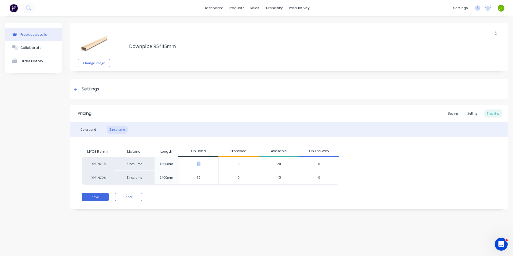
drag, startPoint x: 202, startPoint y: 166, endPoint x: 191, endPoint y: 168, distance: 11.1
click at [191, 168] on div "20" at bounding box center [198, 163] width 40 height 13
type input "2010"
type textarea "x"
type input "2"
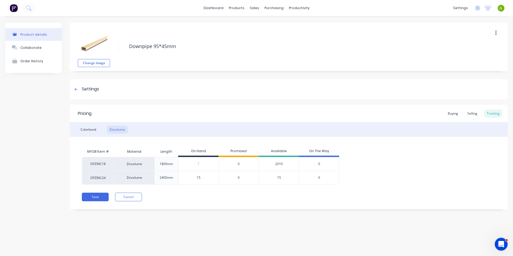
type textarea "x"
type input "10"
type textarea "x"
type input "10"
click at [198, 179] on input "15" at bounding box center [198, 177] width 40 height 5
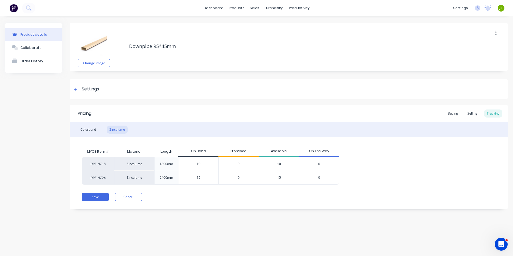
drag, startPoint x: 201, startPoint y: 178, endPoint x: 193, endPoint y: 178, distance: 7.8
click at [193, 178] on input "15" at bounding box center [198, 177] width 40 height 5
type input "14"
type textarea "x"
type input "14"
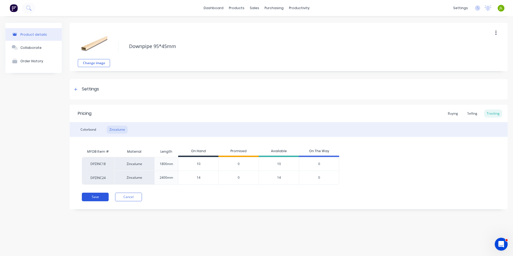
click at [107, 198] on button "Save" at bounding box center [95, 197] width 27 height 9
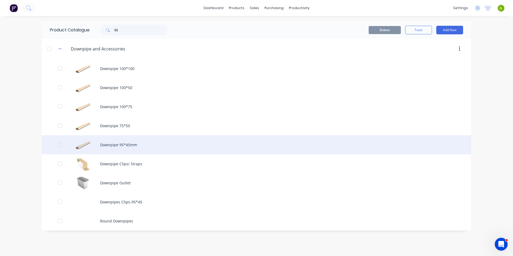
click at [159, 144] on div "Downpipe 95*45mm" at bounding box center [256, 144] width 429 height 19
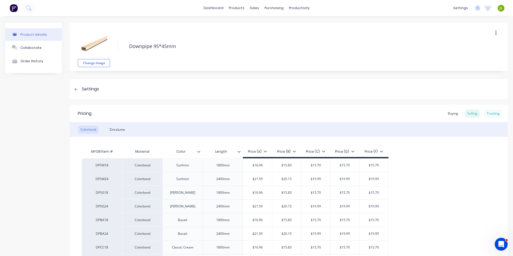
type textarea "x"
click at [489, 112] on div "Tracking" at bounding box center [493, 113] width 18 height 8
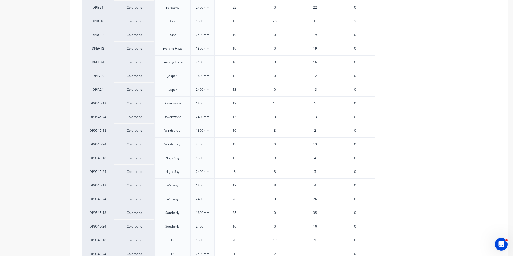
scroll to position [510, 0]
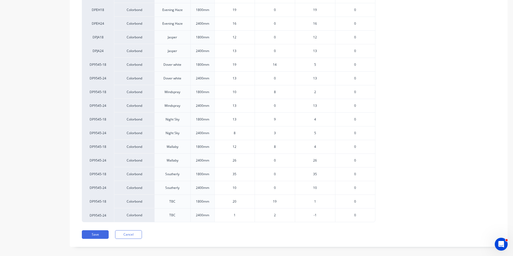
click at [276, 148] on div "8" at bounding box center [275, 147] width 40 height 14
click at [275, 147] on span "8" at bounding box center [275, 146] width 2 height 5
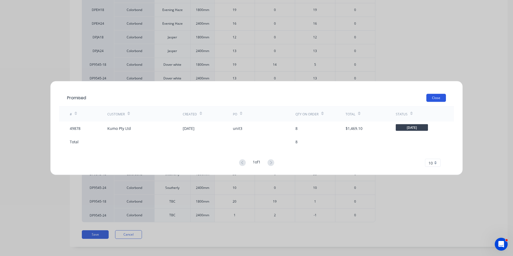
click at [433, 102] on button "Close" at bounding box center [436, 98] width 20 height 8
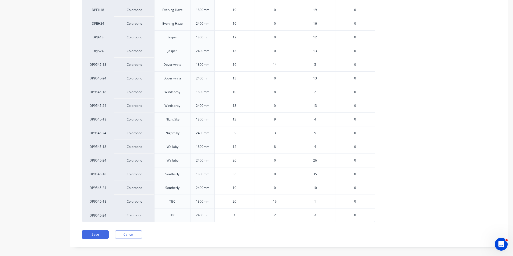
click at [274, 92] on span "8" at bounding box center [275, 92] width 2 height 5
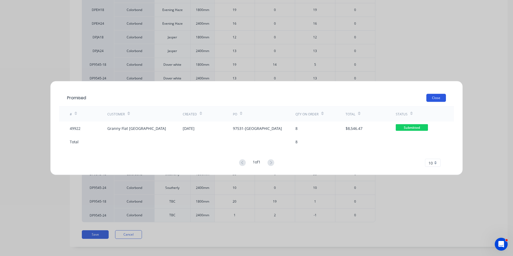
click at [431, 96] on button "Close" at bounding box center [436, 98] width 20 height 8
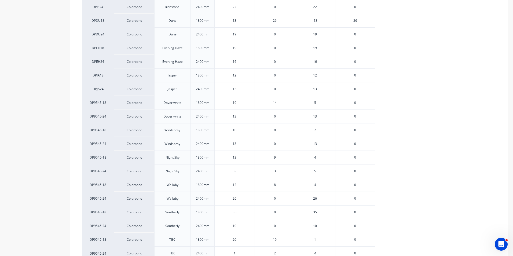
scroll to position [456, 0]
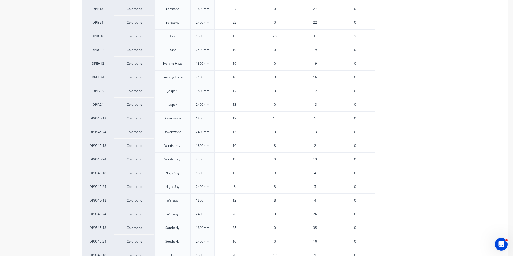
click at [274, 173] on span "9" at bounding box center [275, 173] width 2 height 5
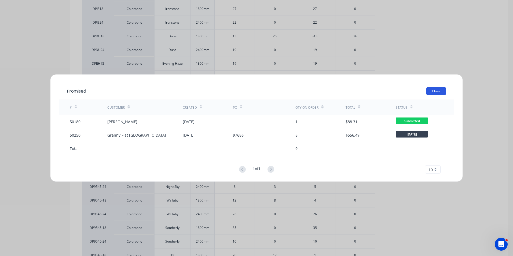
click at [429, 91] on button "Close" at bounding box center [436, 91] width 20 height 8
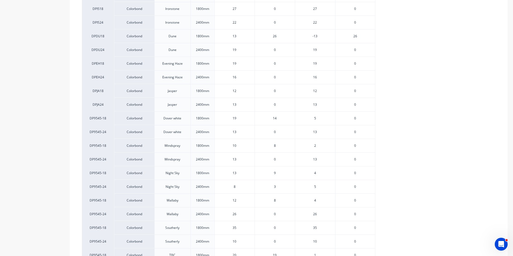
drag, startPoint x: 238, startPoint y: 174, endPoint x: 223, endPoint y: 172, distance: 15.4
click at [223, 172] on input "13" at bounding box center [235, 173] width 40 height 5
type input "18"
type textarea "x"
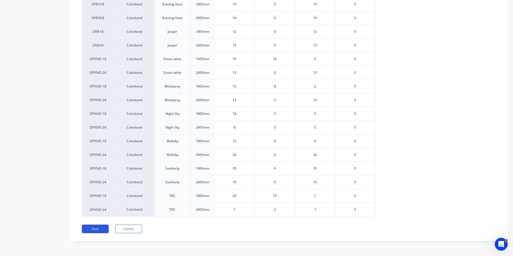
type input "18"
click at [94, 226] on button "Save" at bounding box center [95, 229] width 27 height 9
type textarea "x"
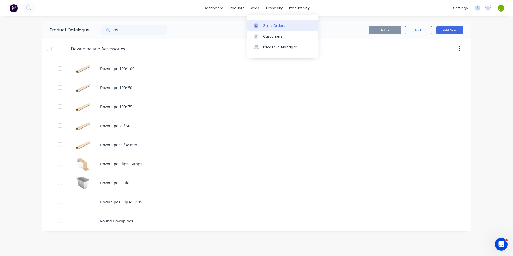
click at [260, 26] on div at bounding box center [257, 25] width 8 height 5
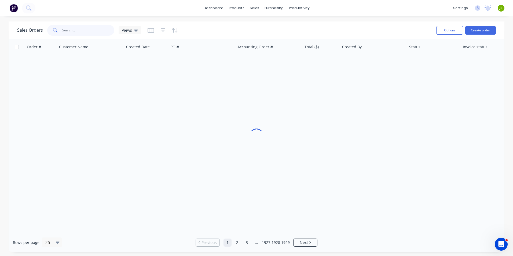
click at [99, 34] on input "text" at bounding box center [88, 30] width 52 height 11
type input "47972"
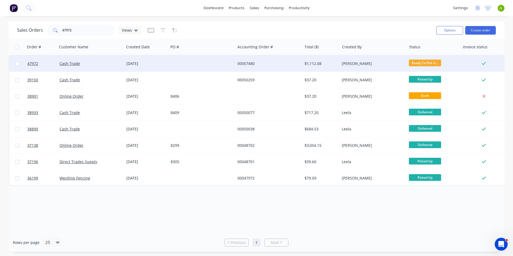
click at [166, 62] on div "20 Aug 2025" at bounding box center [146, 64] width 44 height 16
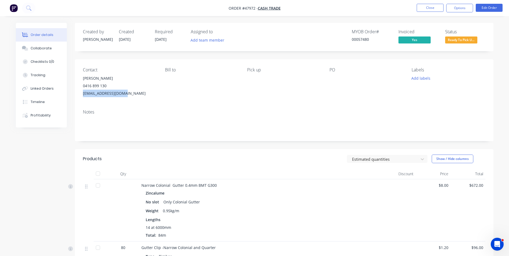
drag, startPoint x: 126, startPoint y: 94, endPoint x: 76, endPoint y: 96, distance: 50.2
click at [76, 96] on div "Contact Duncan 0416 899 130 d.glasfurd@gmail.com Bill to Pick up PO Labels Add …" at bounding box center [284, 82] width 418 height 46
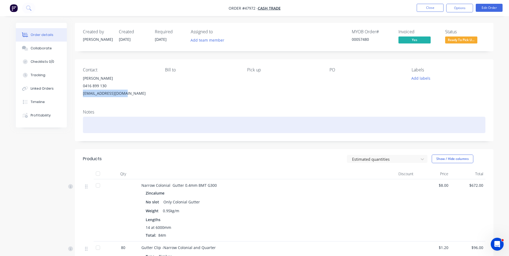
copy div "d.glasfurd@gmail.com"
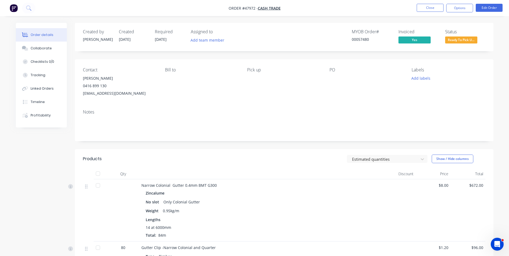
click at [182, 83] on div "Bill to" at bounding box center [201, 82] width 73 height 30
click at [468, 10] on button "Options" at bounding box center [459, 8] width 27 height 9
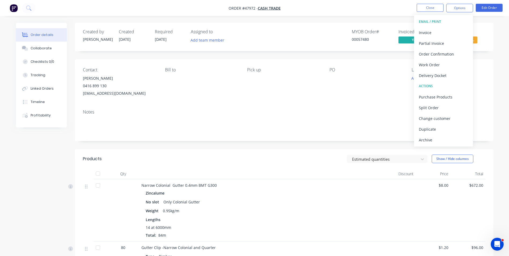
click at [333, 14] on nav "Order #47972 - Cash Trade Close Options EMAIL / PRINT Invoice Partial Invoice O…" at bounding box center [254, 8] width 509 height 16
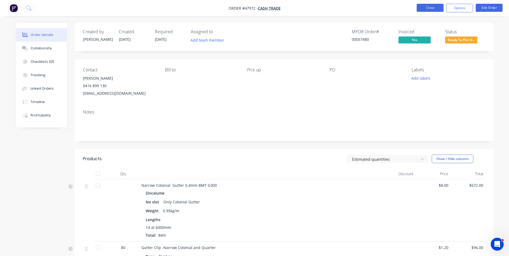
click at [430, 9] on button "Close" at bounding box center [430, 8] width 27 height 8
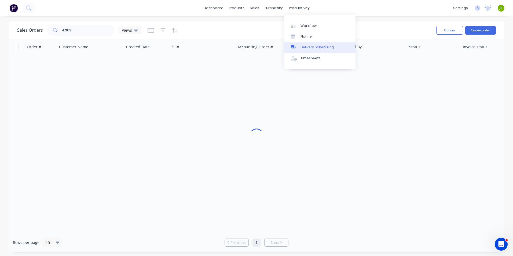
click at [305, 45] on div "Delivery Scheduling" at bounding box center [317, 47] width 34 height 5
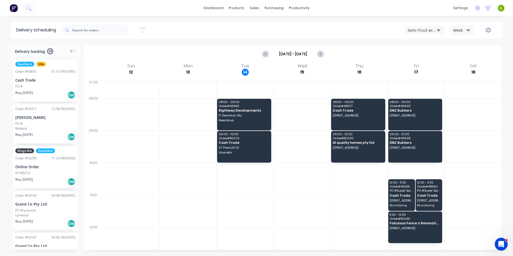
click at [464, 31] on div "Week" at bounding box center [461, 30] width 16 height 6
click at [493, 26] on button "button" at bounding box center [488, 30] width 17 height 10
click at [491, 27] on icon "button" at bounding box center [488, 30] width 6 height 6
click at [487, 32] on icon "button" at bounding box center [489, 30] width 6 height 6
click at [473, 49] on button "Run Sheet" at bounding box center [471, 44] width 51 height 11
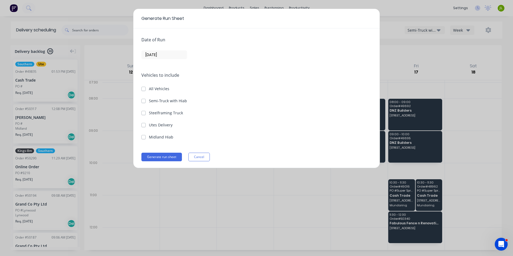
click at [166, 126] on label "Utes Delivery" at bounding box center [161, 125] width 24 height 6
click at [146, 126] on Delivery "Utes Delivery" at bounding box center [143, 124] width 4 height 5
checkbox Delivery "true"
click at [174, 55] on input "[DATE]" at bounding box center [164, 55] width 45 height 8
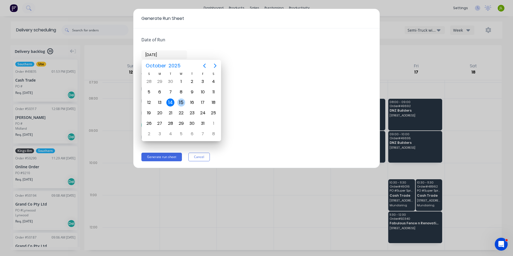
click at [178, 103] on div "15" at bounding box center [181, 102] width 8 height 8
type input "15/10/25"
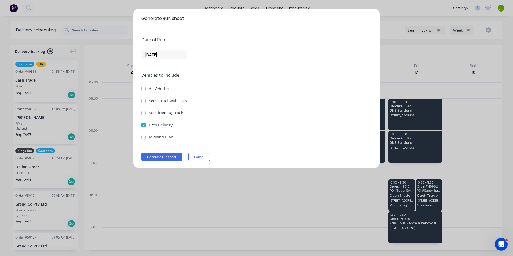
click at [171, 150] on div "Date of Run 15/10/25 Vehicles to include All Vehicles Semi-Truck with Hiab Stee…" at bounding box center [256, 97] width 246 height 139
click at [170, 152] on div "Date of Run 15/10/25 Vehicles to include All Vehicles Semi-Truck with Hiab Stee…" at bounding box center [256, 97] width 246 height 139
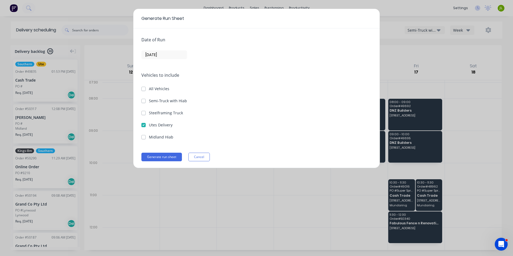
click at [173, 163] on div "Date of Run 15/10/25 Vehicles to include All Vehicles Semi-Truck with Hiab Stee…" at bounding box center [256, 97] width 246 height 139
click at [174, 159] on button "Generate run sheet" at bounding box center [161, 157] width 41 height 9
